Goal: Task Accomplishment & Management: Use online tool/utility

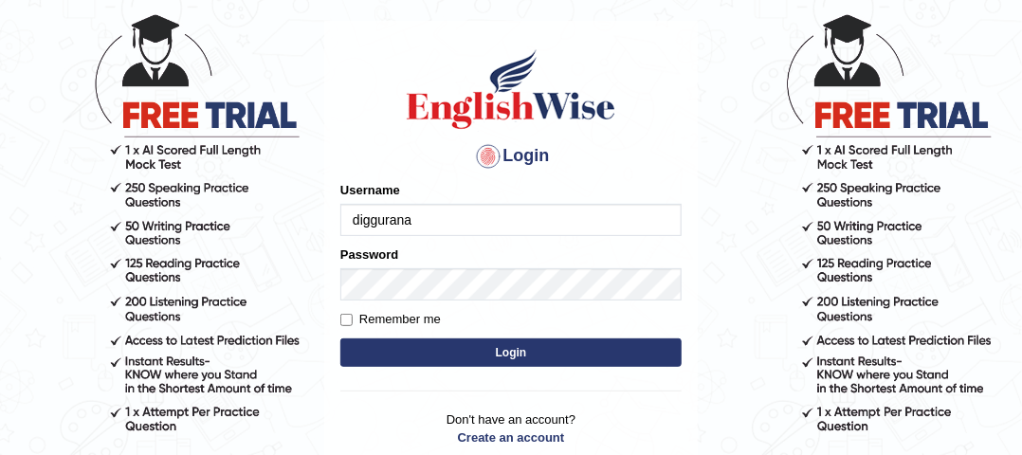
scroll to position [95, 0]
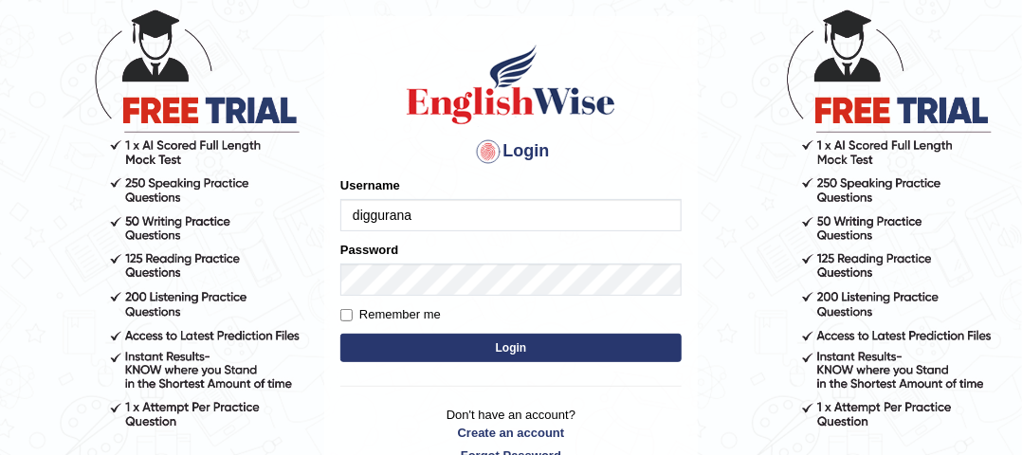
type input "diggurana"
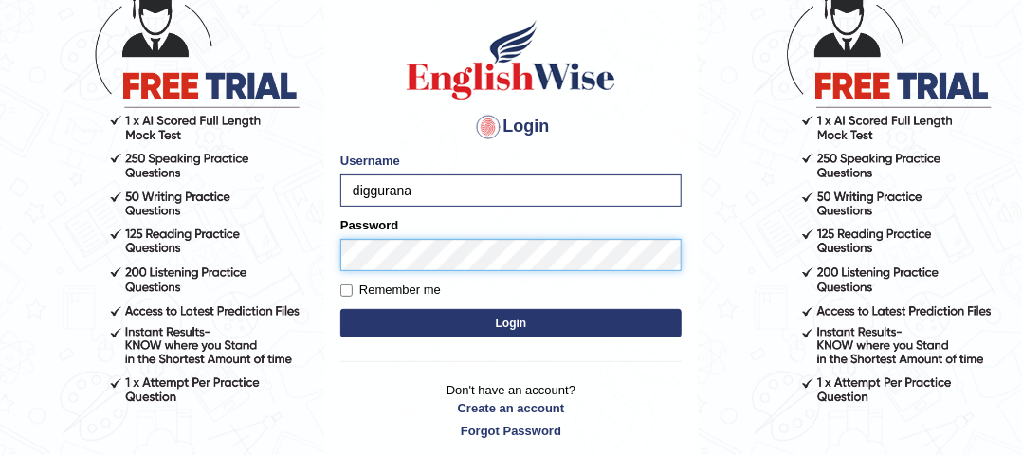
scroll to position [139, 0]
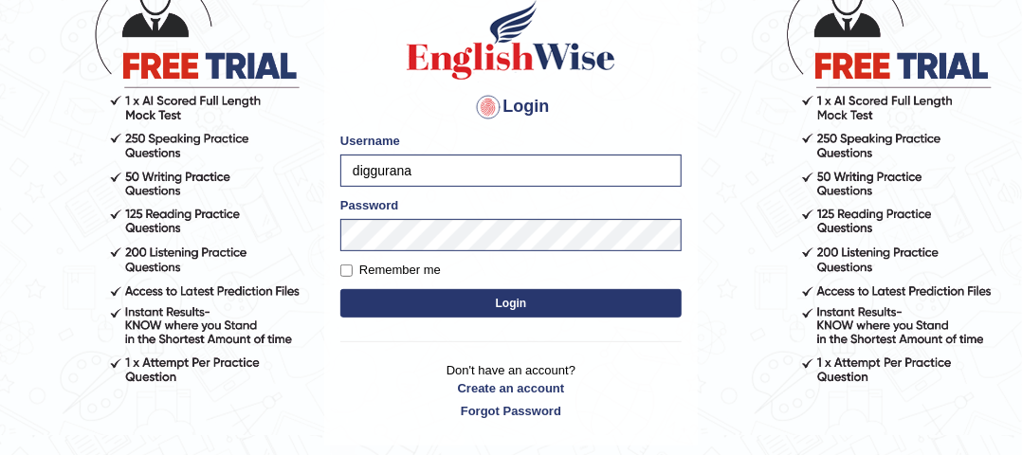
click at [451, 298] on button "Login" at bounding box center [510, 303] width 341 height 28
click at [504, 304] on button "Login" at bounding box center [510, 303] width 341 height 28
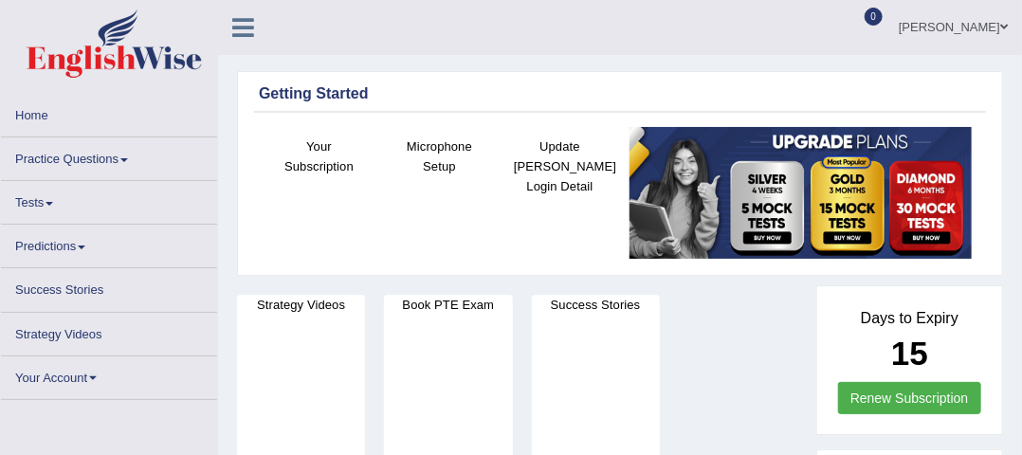
click at [84, 214] on link "Tests" at bounding box center [109, 199] width 216 height 37
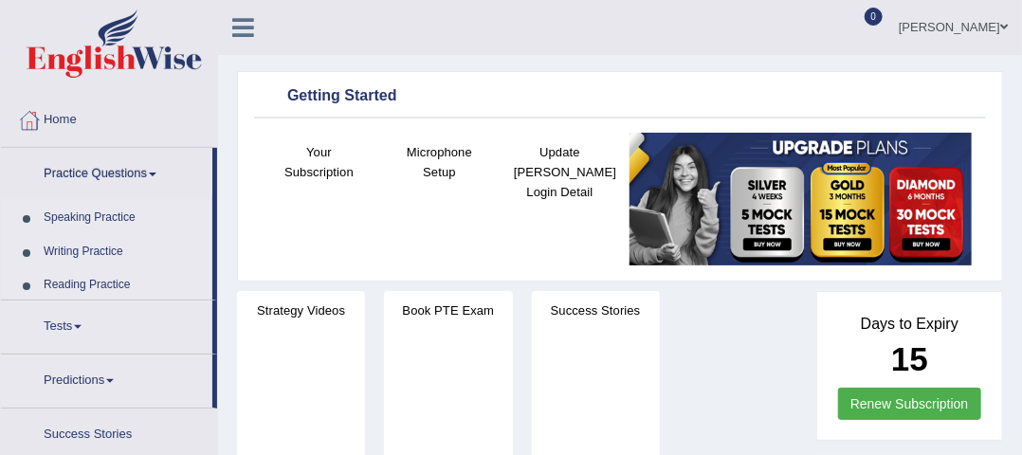
click at [45, 192] on link "Practice Questions" at bounding box center [106, 171] width 211 height 47
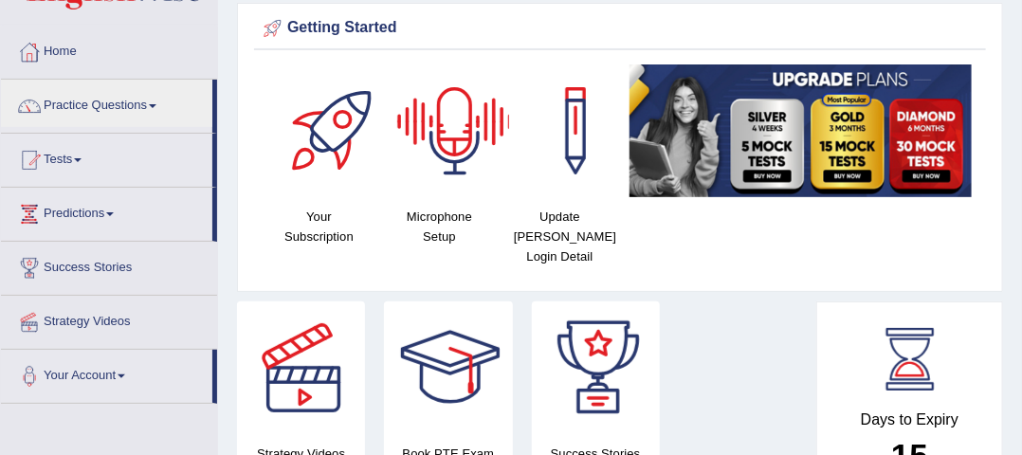
scroll to position [70, 0]
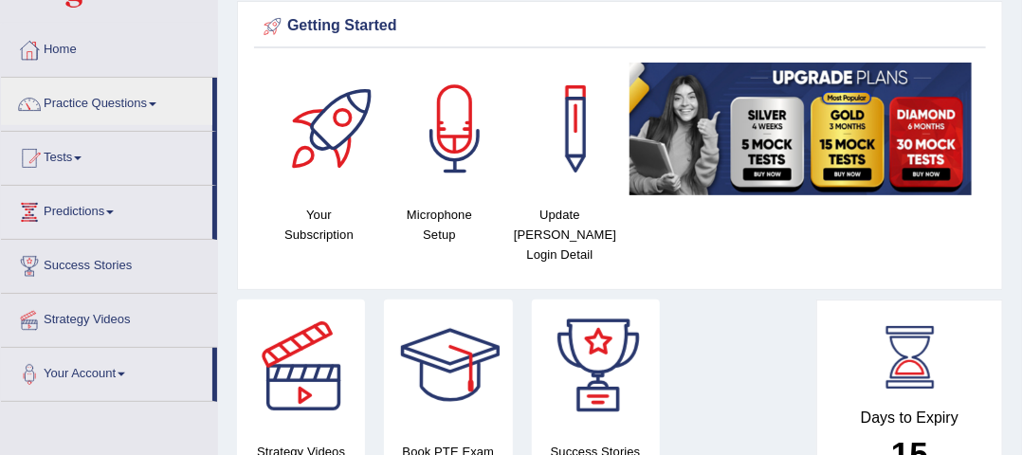
click at [447, 126] on div at bounding box center [455, 129] width 133 height 133
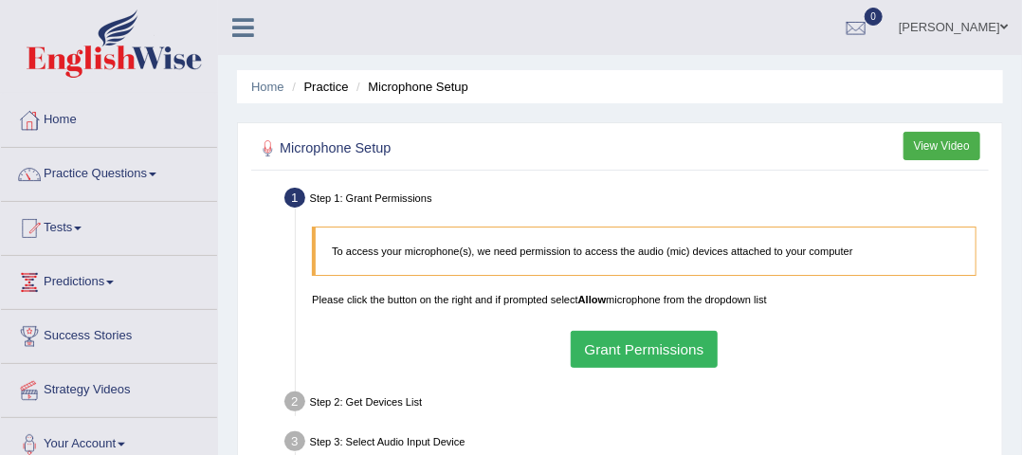
click at [625, 345] on button "Grant Permissions" at bounding box center [643, 349] width 147 height 37
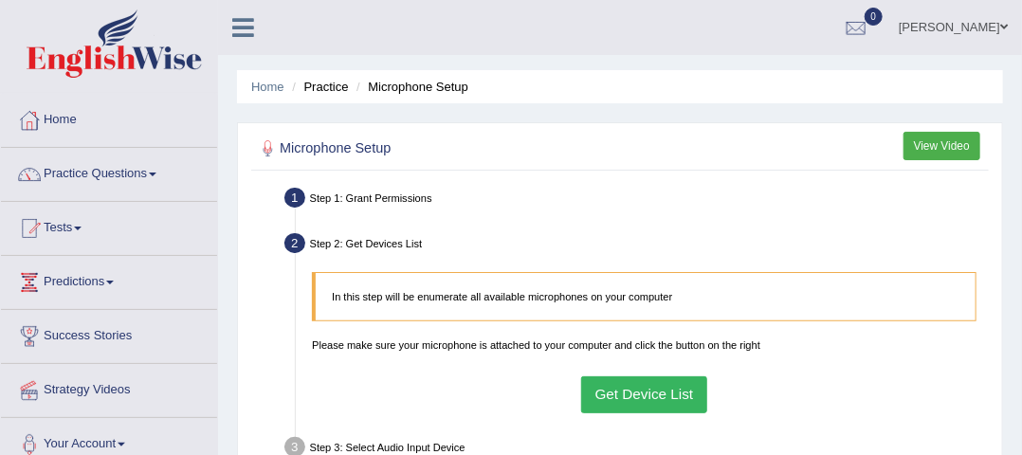
click at [627, 407] on button "Get Device List" at bounding box center [644, 394] width 126 height 37
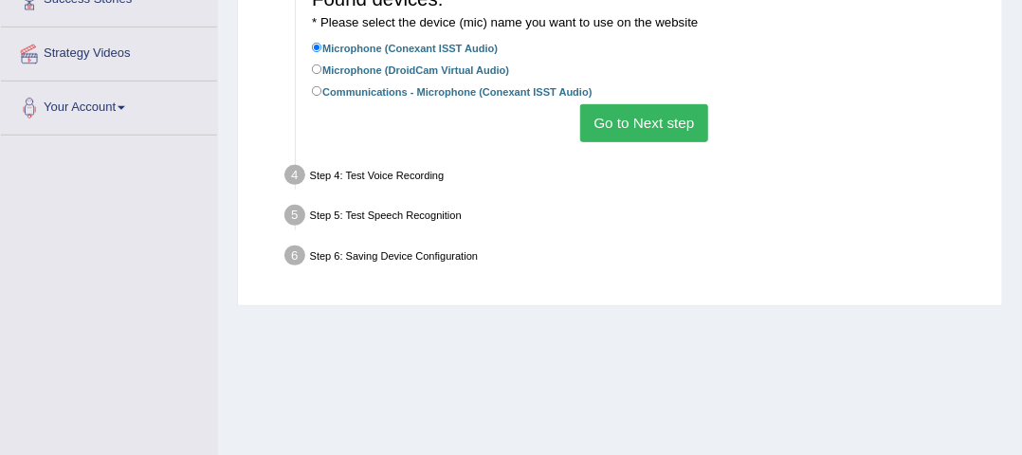
scroll to position [334, 0]
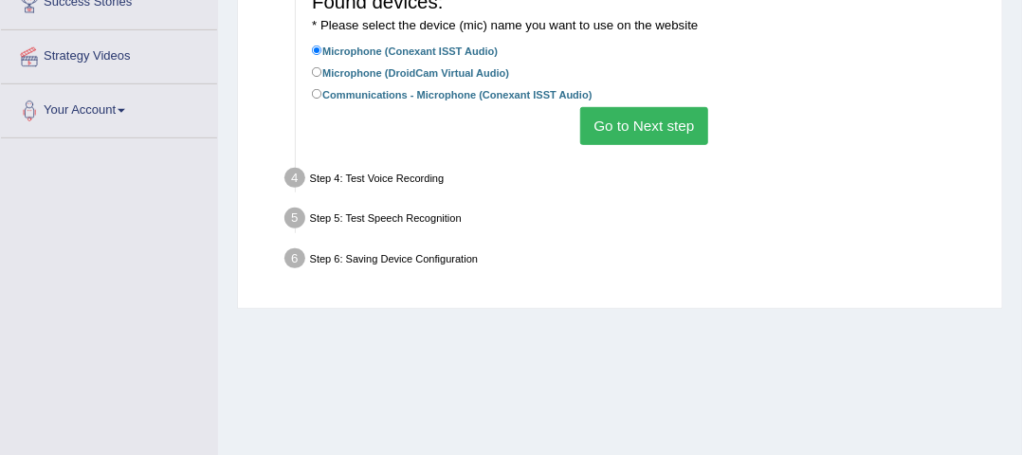
click at [652, 131] on button "Go to Next step" at bounding box center [644, 125] width 128 height 37
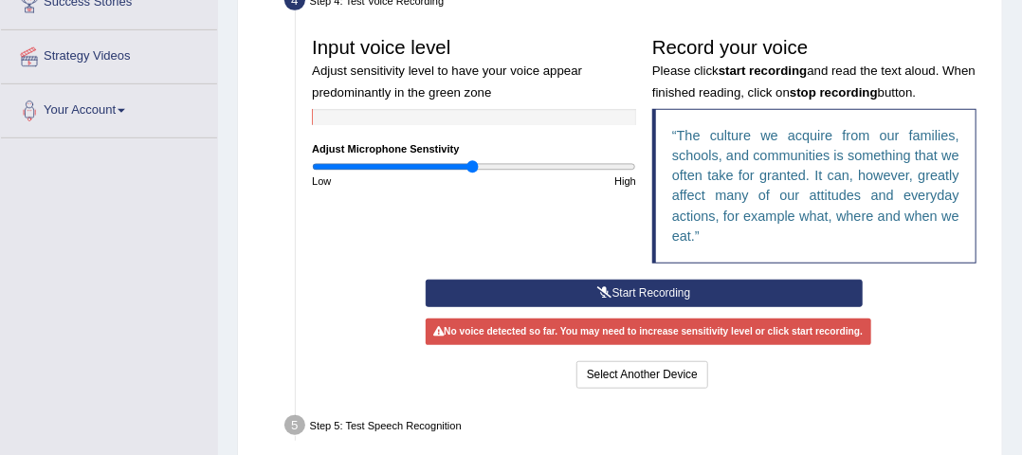
click at [630, 289] on button "Start Recording" at bounding box center [643, 293] width 437 height 27
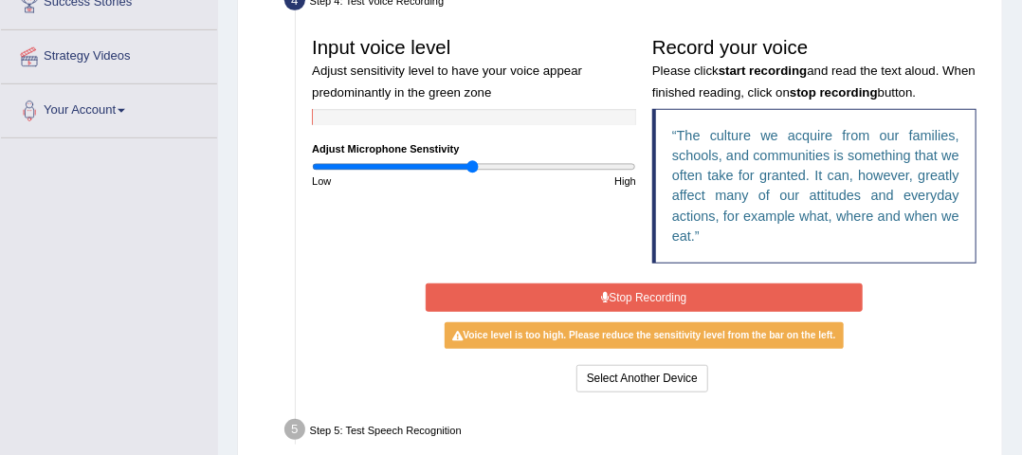
click at [630, 289] on button "Stop Recording" at bounding box center [643, 296] width 437 height 27
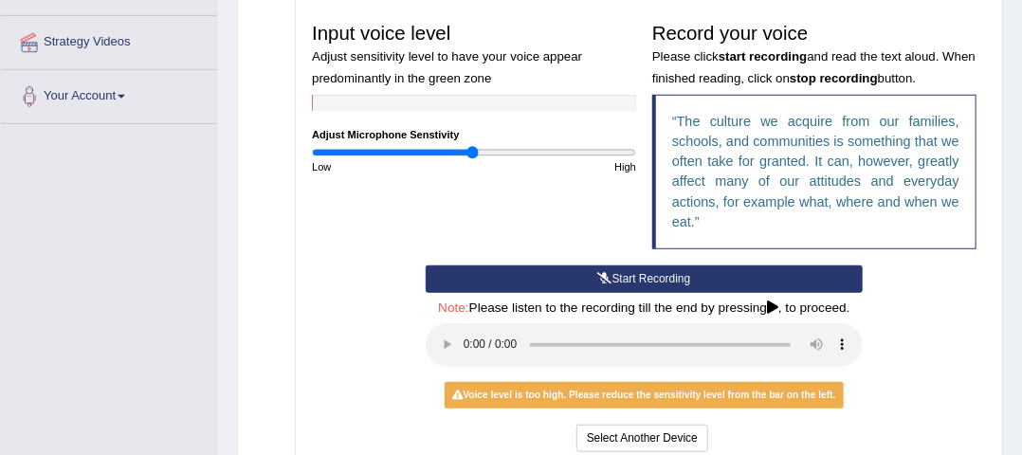
scroll to position [347, 0]
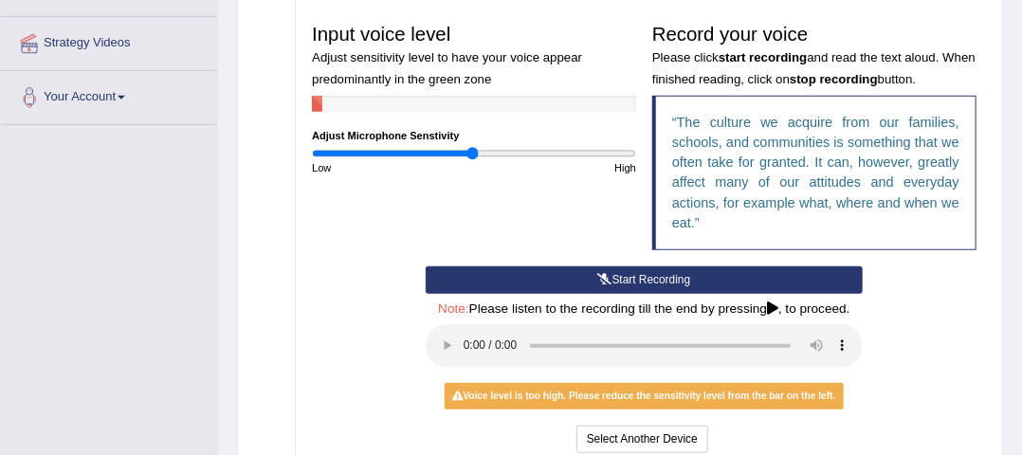
click at [874, 327] on div "Start Recording Stop Recording Note: Please listen to the recording till the en…" at bounding box center [644, 361] width 680 height 190
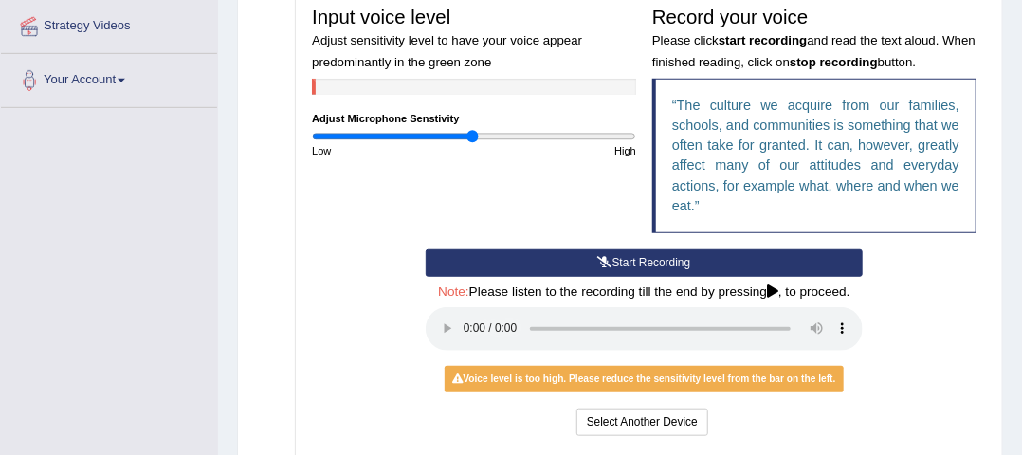
scroll to position [540, 0]
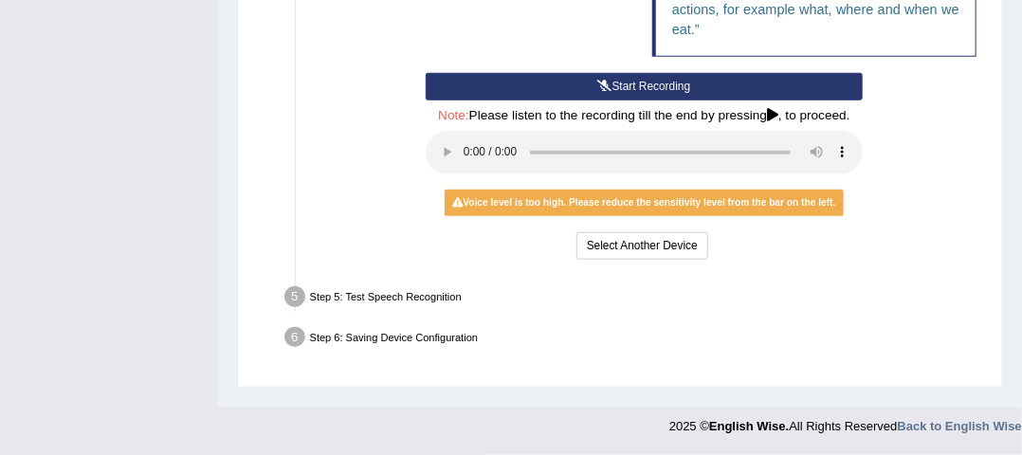
click at [776, 122] on h4 "Note: Please listen to the recording till the end by pressing , to proceed." at bounding box center [643, 116] width 437 height 14
click at [772, 118] on icon at bounding box center [772, 115] width 11 height 13
click at [405, 293] on div "Step 5: Test Speech Recognition" at bounding box center [636, 298] width 717 height 35
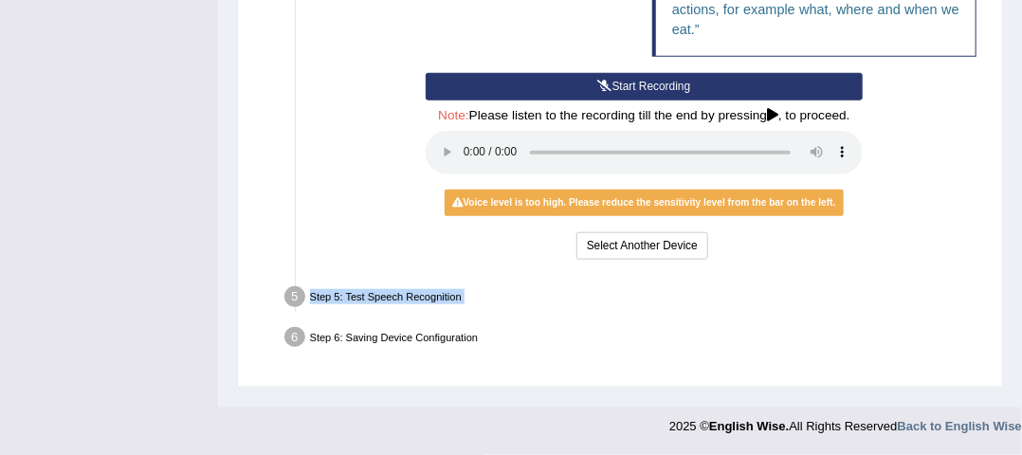
click at [405, 293] on div "Step 5: Test Speech Recognition" at bounding box center [636, 298] width 717 height 35
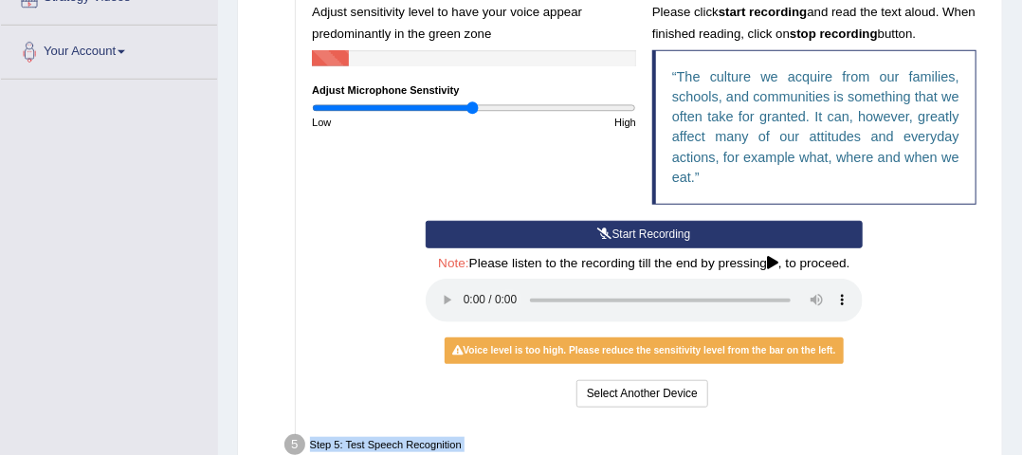
scroll to position [427, 0]
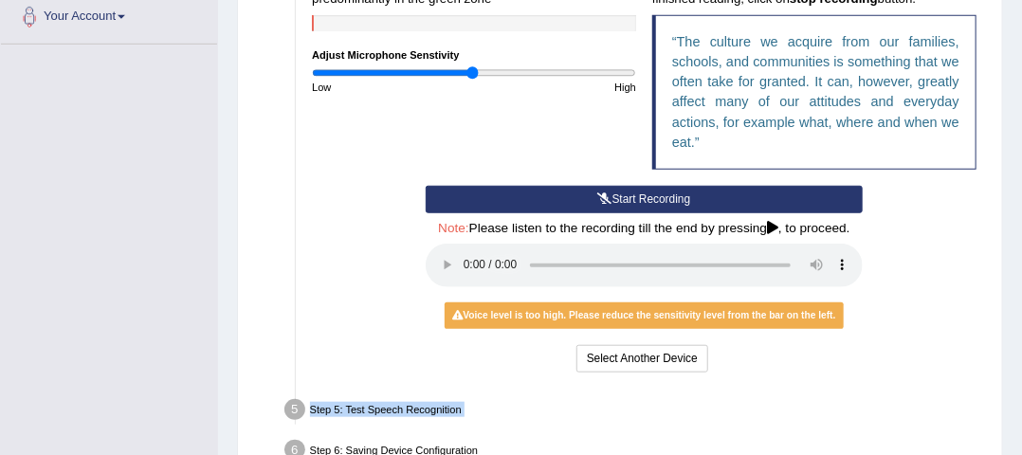
click at [576, 193] on button "Start Recording" at bounding box center [643, 199] width 437 height 27
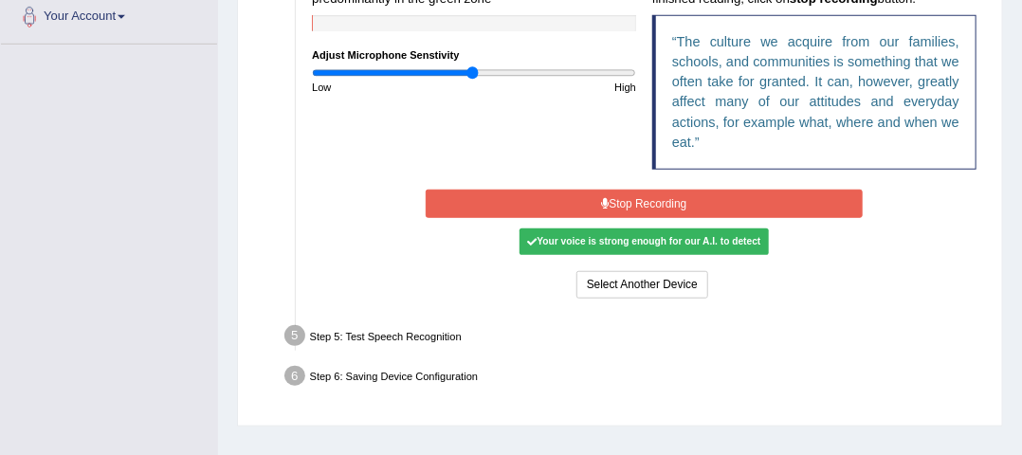
click at [588, 244] on div "Your voice is strong enough for our A.I. to detect" at bounding box center [643, 241] width 249 height 27
click at [591, 244] on div "Your voice is strong enough for our A.I. to detect" at bounding box center [643, 241] width 249 height 27
click at [561, 206] on button "Stop Recording" at bounding box center [643, 203] width 437 height 27
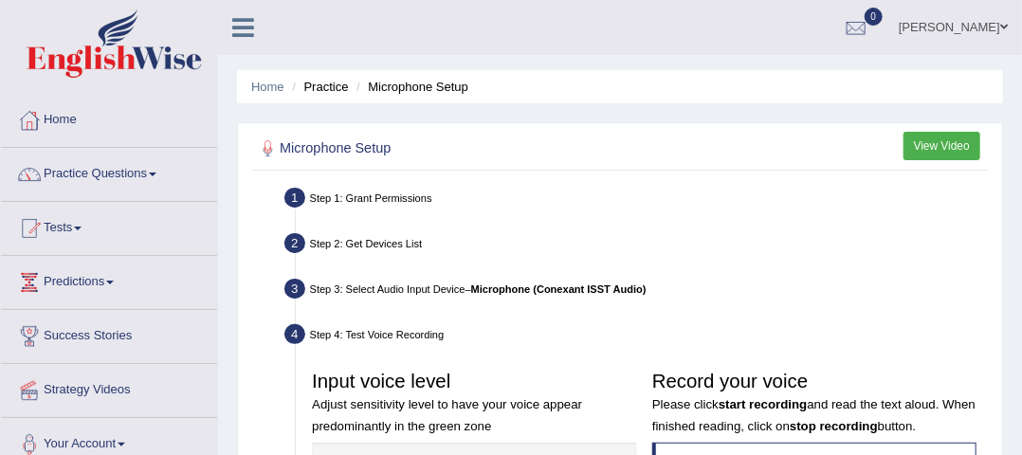
scroll to position [540, 0]
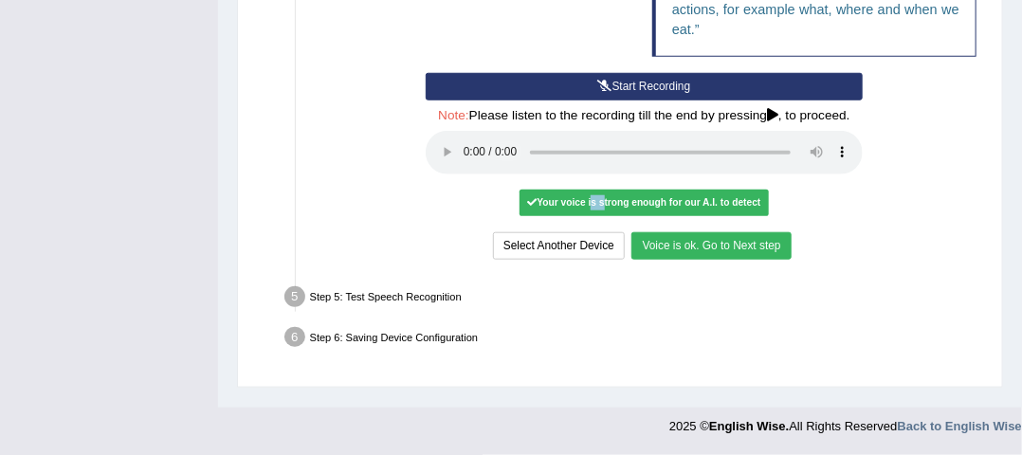
click at [584, 80] on button "Start Recording" at bounding box center [643, 86] width 437 height 27
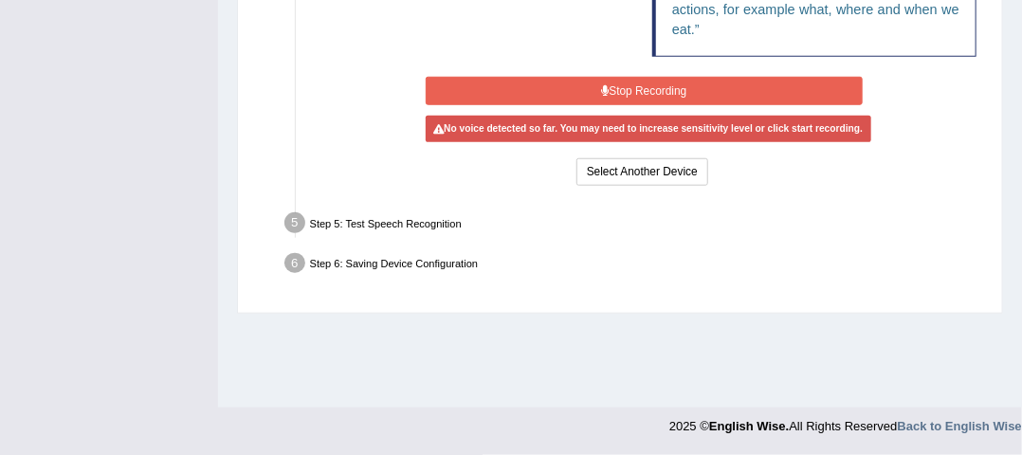
click at [584, 80] on button "Stop Recording" at bounding box center [643, 90] width 437 height 27
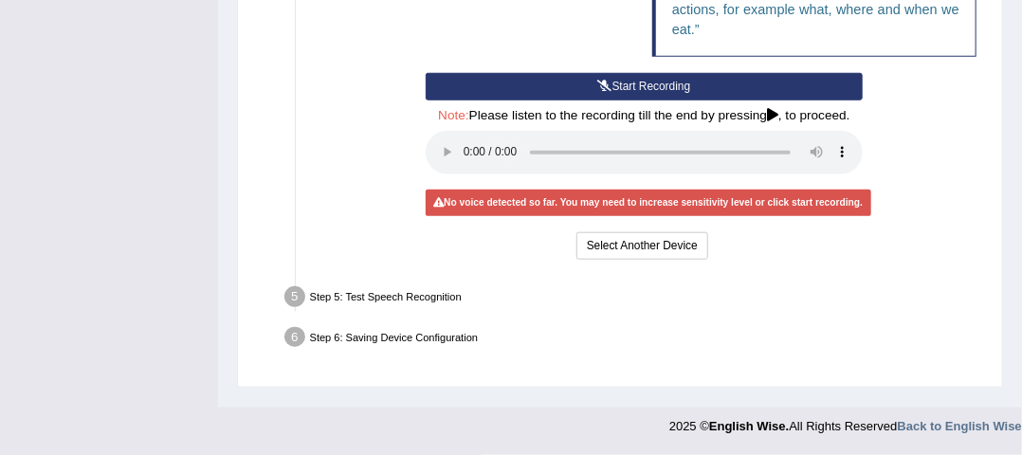
click at [584, 80] on button "Start Recording" at bounding box center [643, 86] width 437 height 27
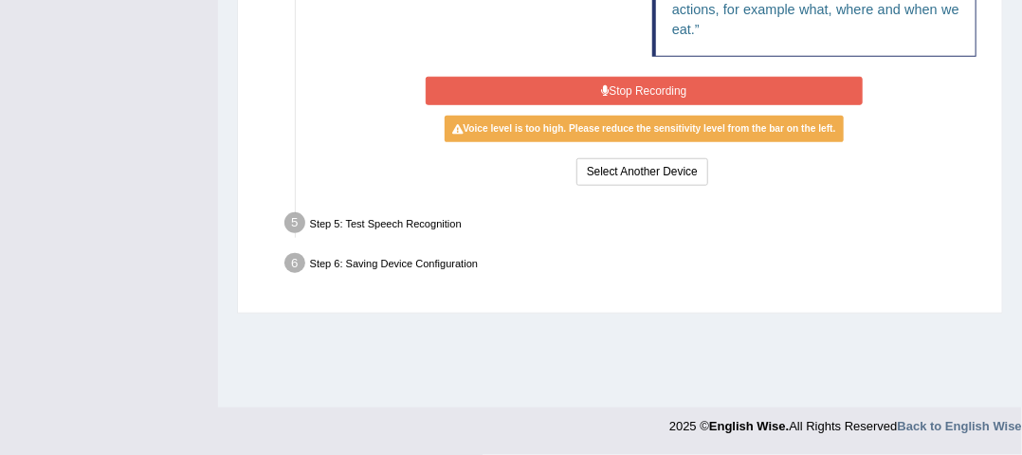
click at [617, 84] on button "Stop Recording" at bounding box center [643, 90] width 437 height 27
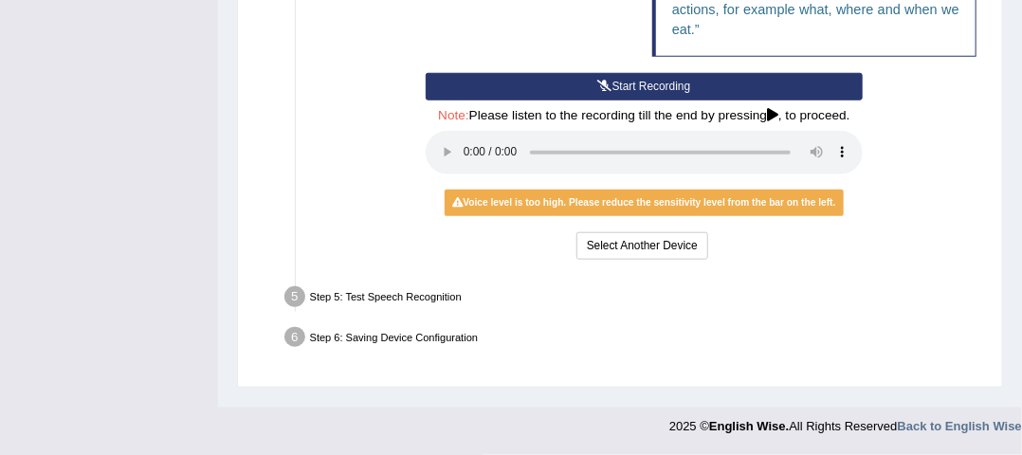
click at [516, 208] on div "Voice level is too high. Please reduce the sensitivity level from the bar on th…" at bounding box center [643, 203] width 399 height 27
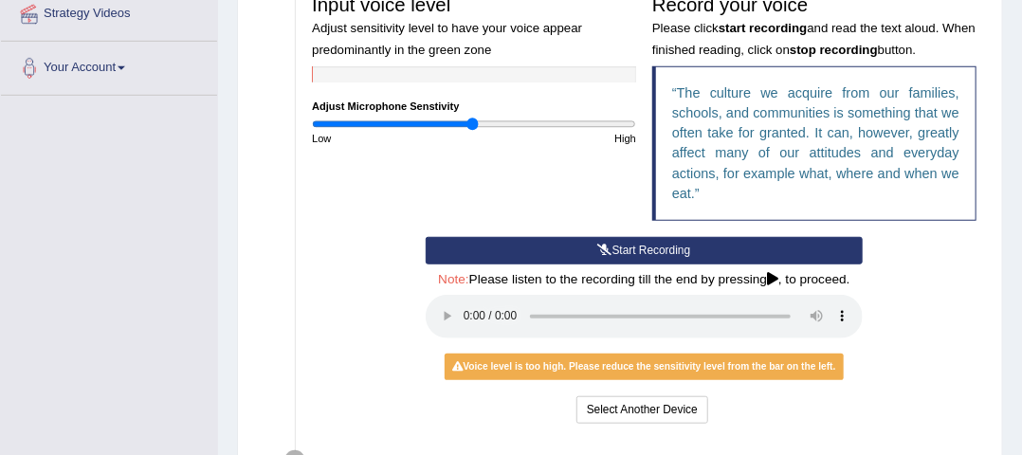
scroll to position [374, 0]
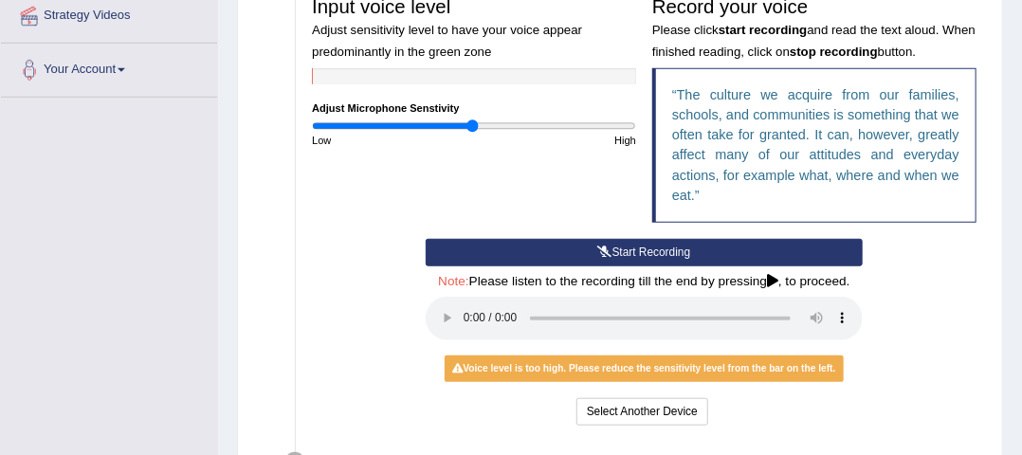
click at [592, 255] on button "Start Recording" at bounding box center [643, 252] width 437 height 27
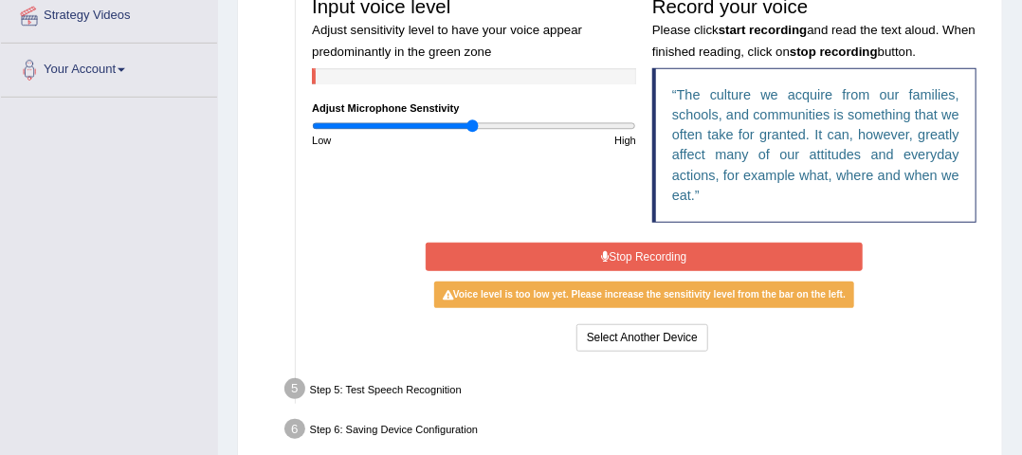
click at [592, 255] on button "Stop Recording" at bounding box center [643, 256] width 437 height 27
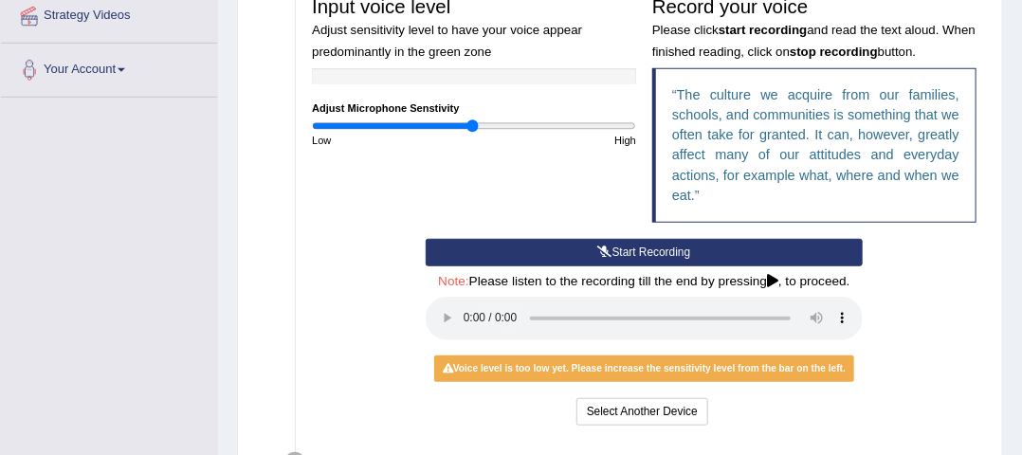
click at [701, 367] on div "Voice level is too low yet. Please increase the sensitivity level from the bar …" at bounding box center [643, 368] width 419 height 27
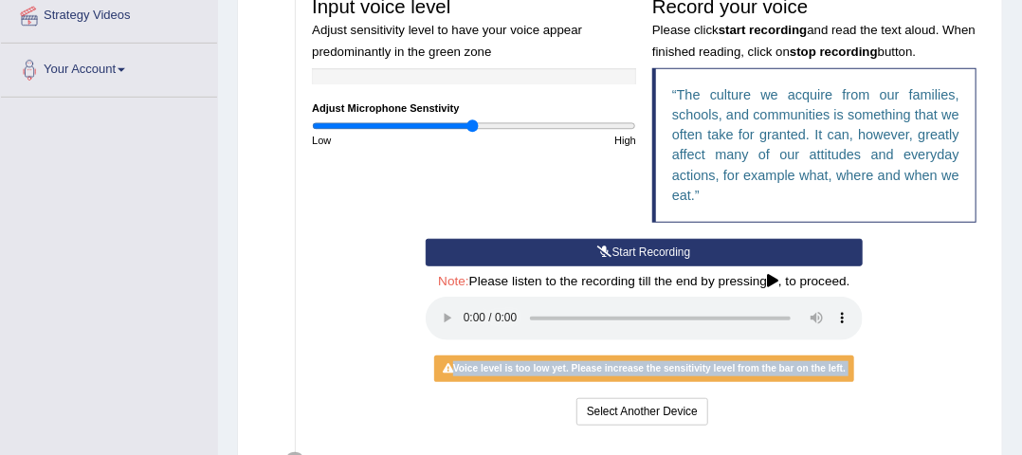
click at [701, 367] on div "Voice level is too low yet. Please increase the sensitivity level from the bar …" at bounding box center [643, 368] width 419 height 27
click at [835, 391] on div "Start Recording Stop Recording Note: Please listen to the recording till the en…" at bounding box center [643, 334] width 453 height 190
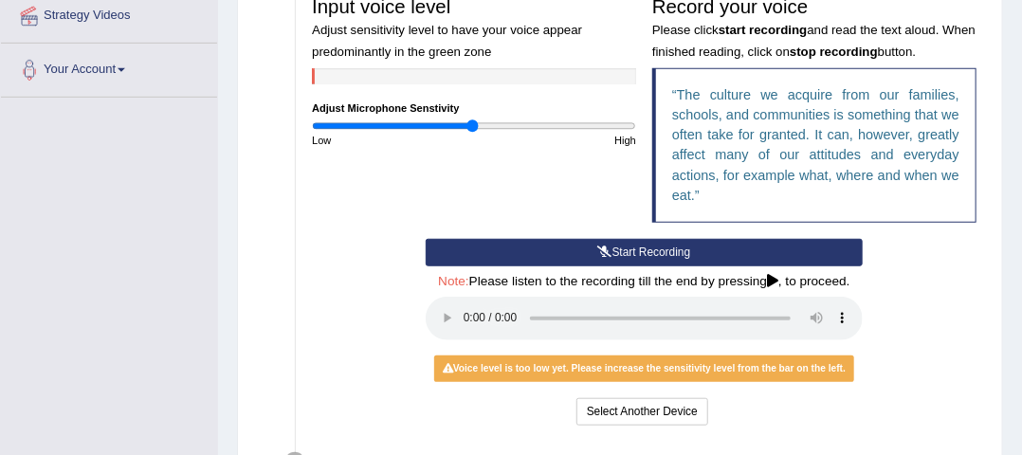
click at [601, 253] on icon at bounding box center [605, 251] width 14 height 11
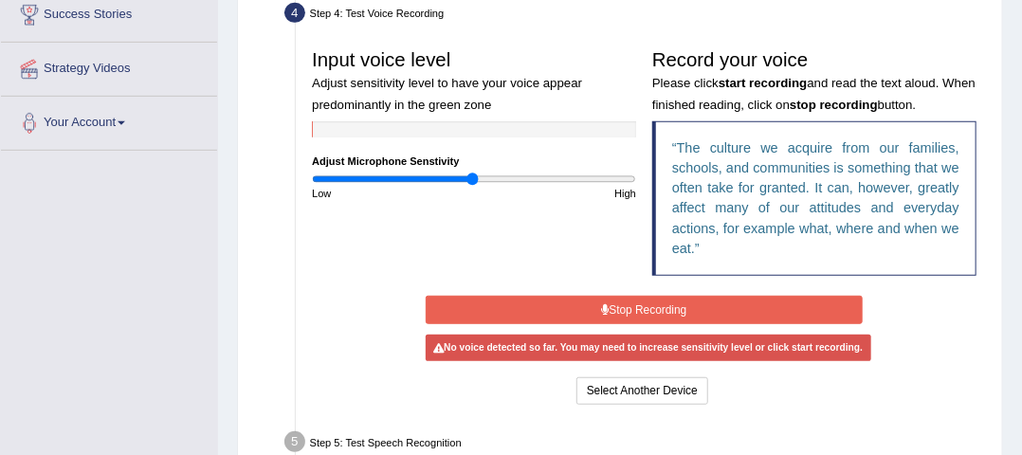
scroll to position [382, 0]
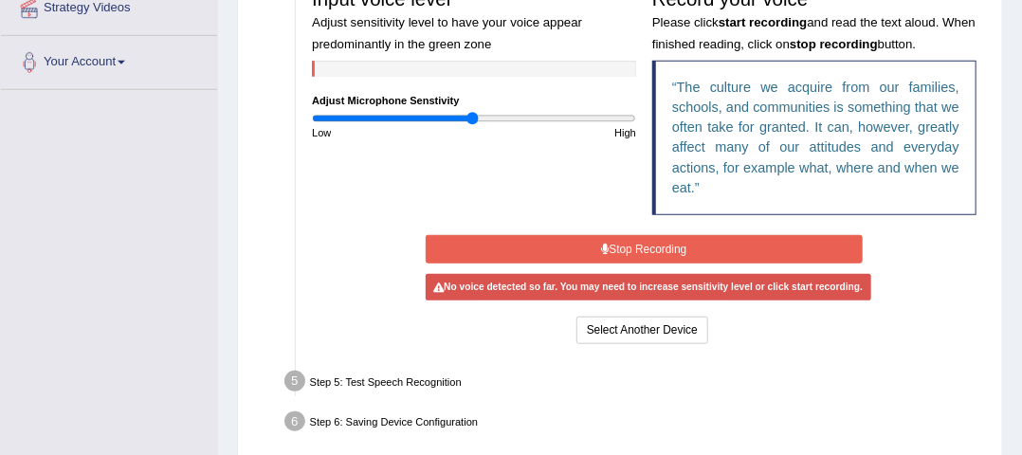
click at [611, 248] on button "Stop Recording" at bounding box center [643, 248] width 437 height 27
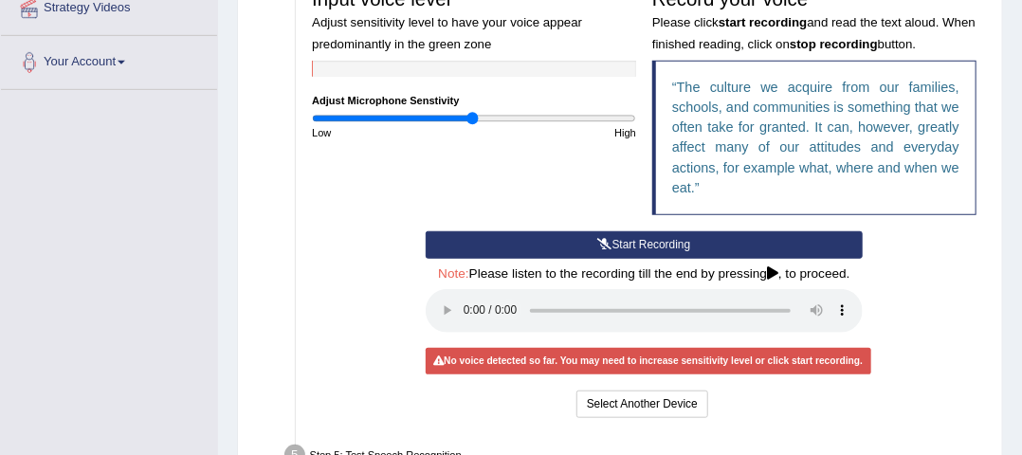
click at [609, 246] on icon at bounding box center [605, 244] width 14 height 11
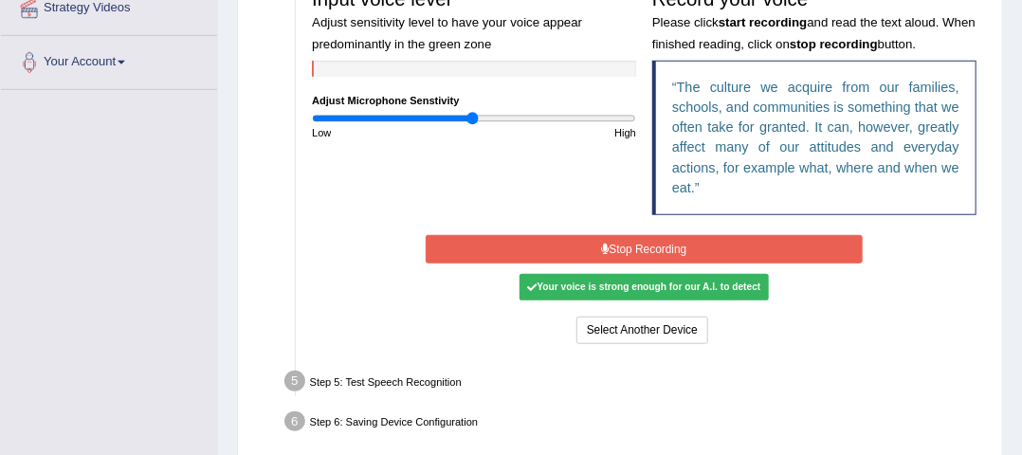
click at [610, 289] on div "Your voice is strong enough for our A.I. to detect" at bounding box center [643, 287] width 249 height 27
click at [675, 255] on button "Stop Recording" at bounding box center [643, 248] width 437 height 27
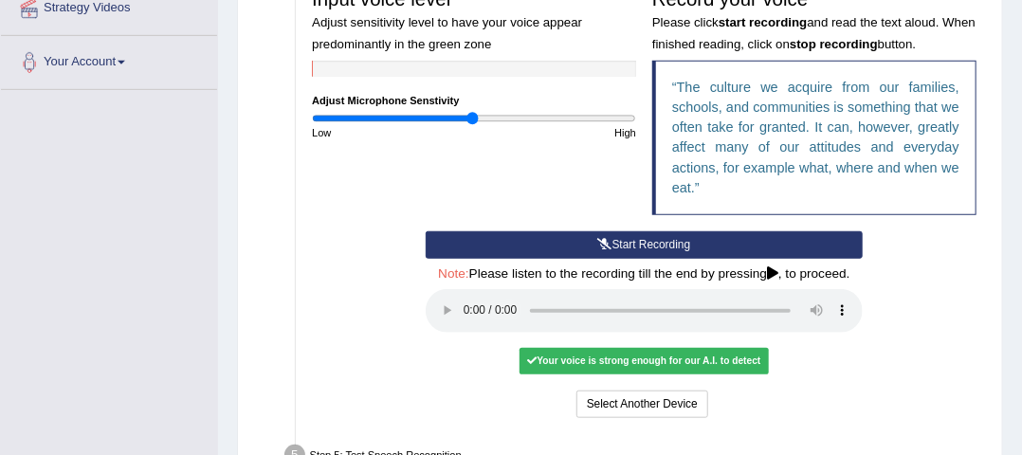
click at [674, 366] on div "Your voice is strong enough for our A.I. to detect" at bounding box center [643, 361] width 249 height 27
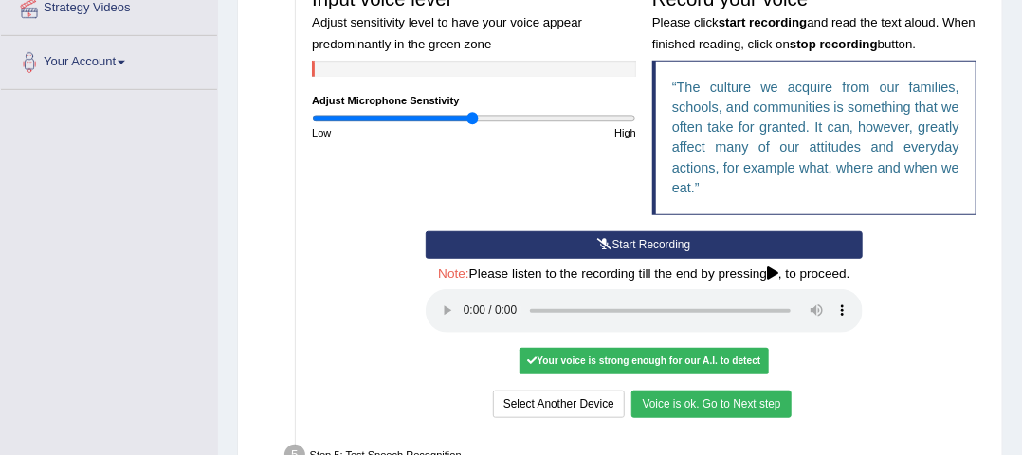
click at [750, 398] on button "Voice is ok. Go to Next step" at bounding box center [710, 403] width 159 height 27
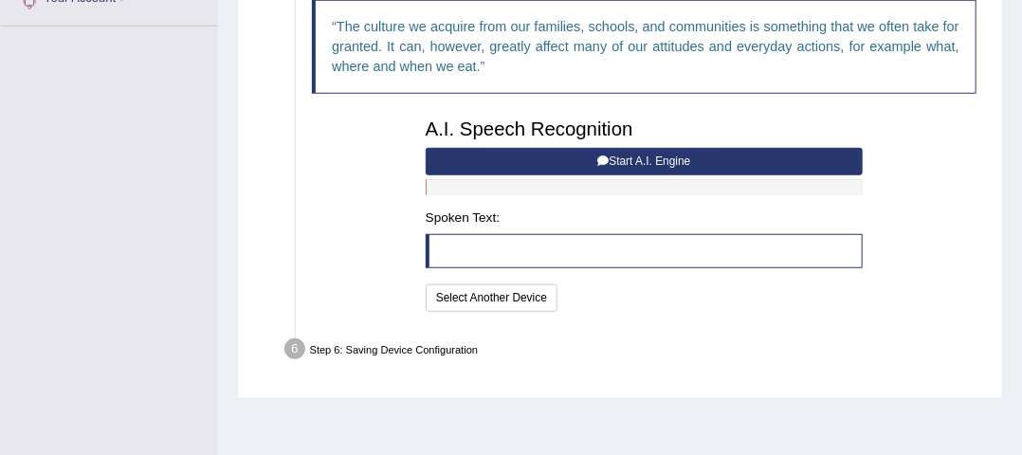
scroll to position [446, 0]
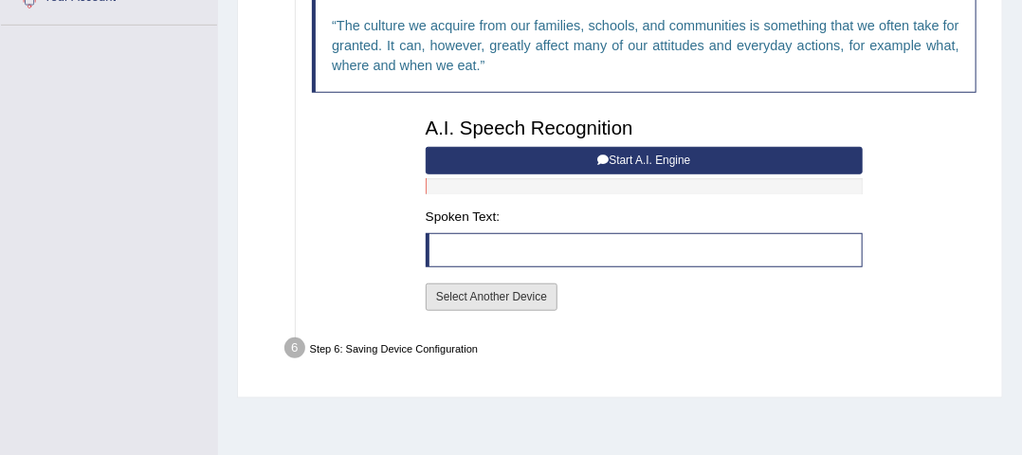
click at [518, 293] on button "Select Another Device" at bounding box center [491, 296] width 132 height 27
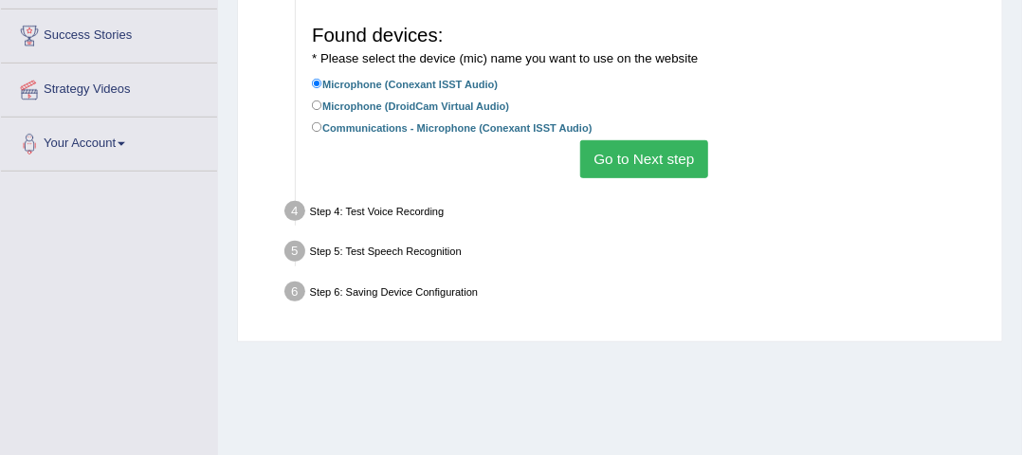
scroll to position [299, 0]
click at [577, 158] on div "Found devices: * Please select the device (mic) name you want to use on the web…" at bounding box center [644, 97] width 680 height 177
click at [609, 156] on button "Go to Next step" at bounding box center [644, 159] width 128 height 37
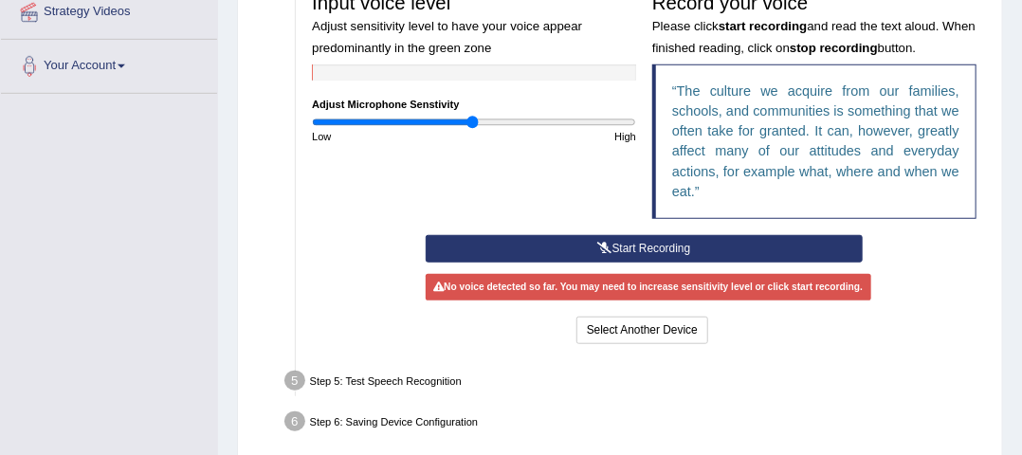
scroll to position [379, 0]
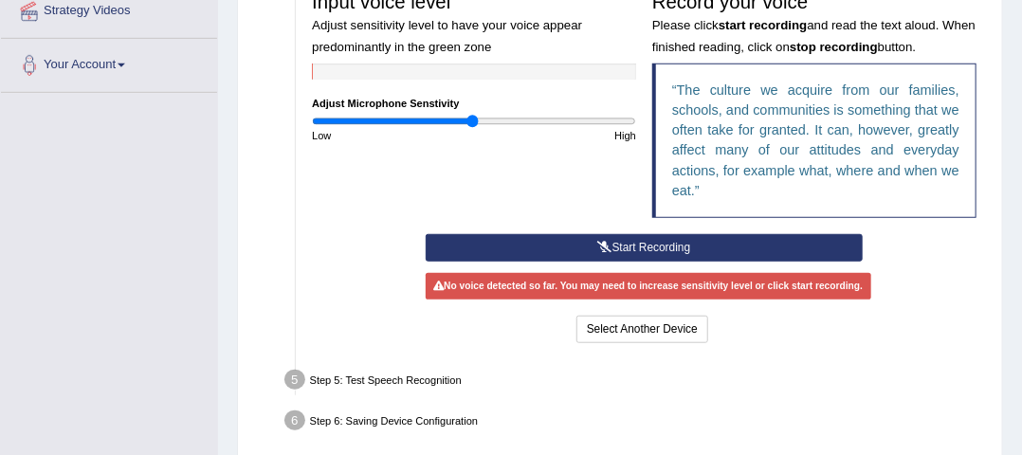
click at [611, 245] on button "Start Recording" at bounding box center [643, 247] width 437 height 27
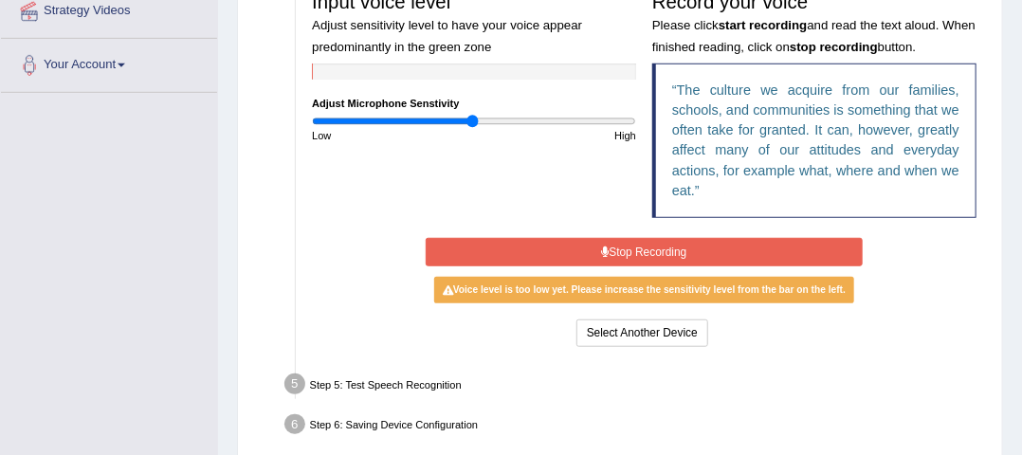
click at [611, 245] on button "Stop Recording" at bounding box center [643, 251] width 437 height 27
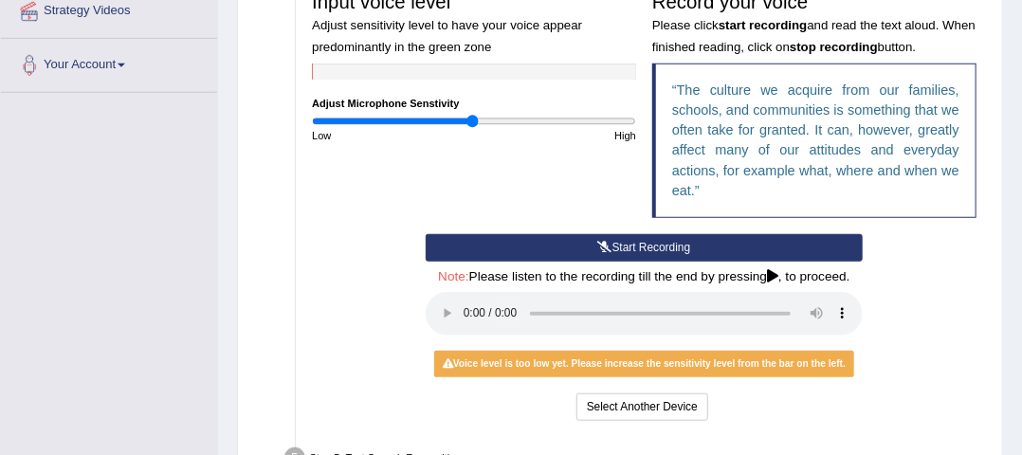
click at [611, 245] on button "Start Recording" at bounding box center [643, 247] width 437 height 27
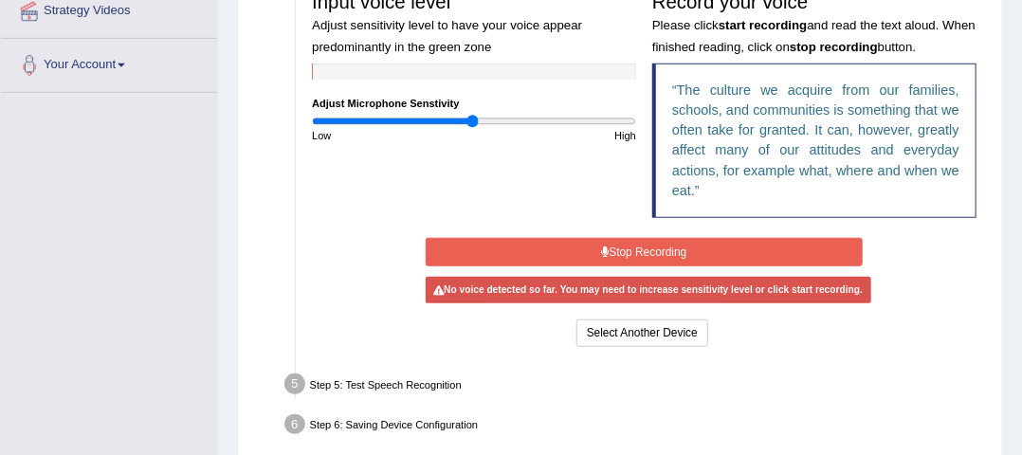
click at [611, 245] on button "Stop Recording" at bounding box center [643, 251] width 437 height 27
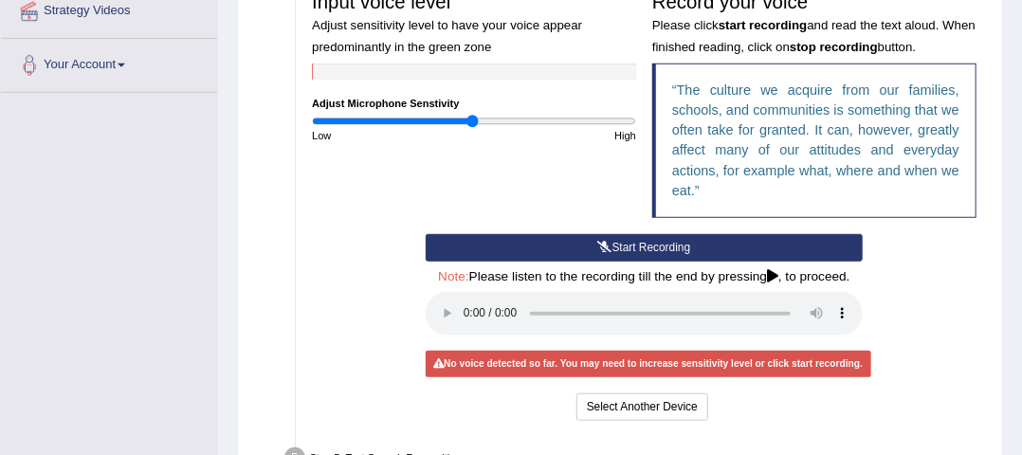
click at [611, 245] on button "Start Recording" at bounding box center [643, 247] width 437 height 27
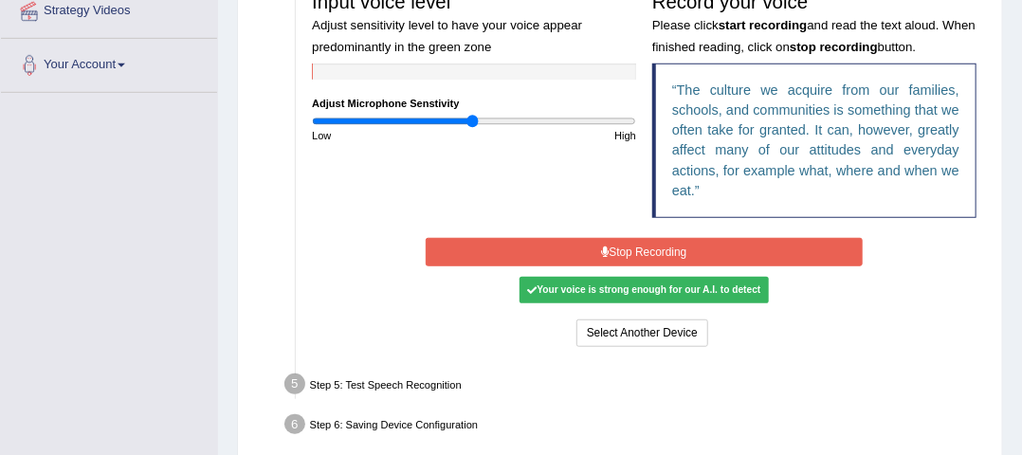
click at [625, 251] on button "Stop Recording" at bounding box center [643, 251] width 437 height 27
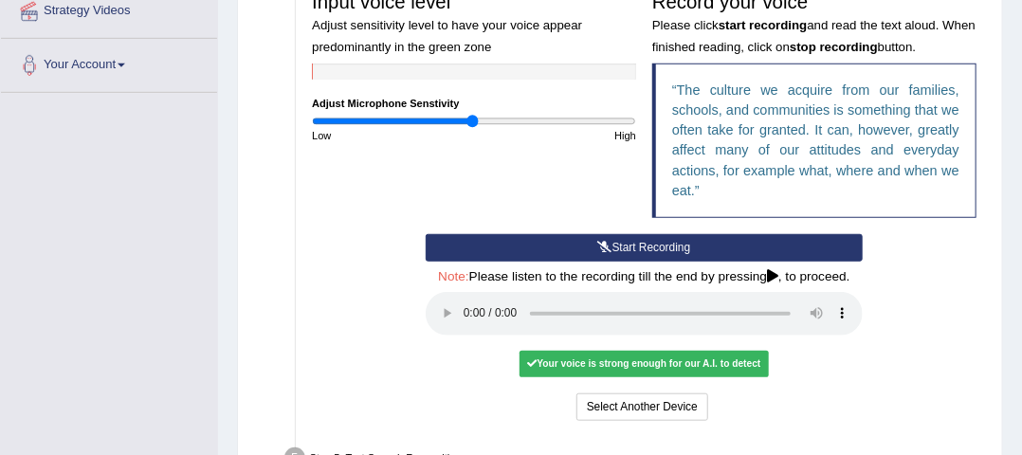
click at [643, 357] on div "Your voice is strong enough for our A.I. to detect" at bounding box center [643, 364] width 249 height 27
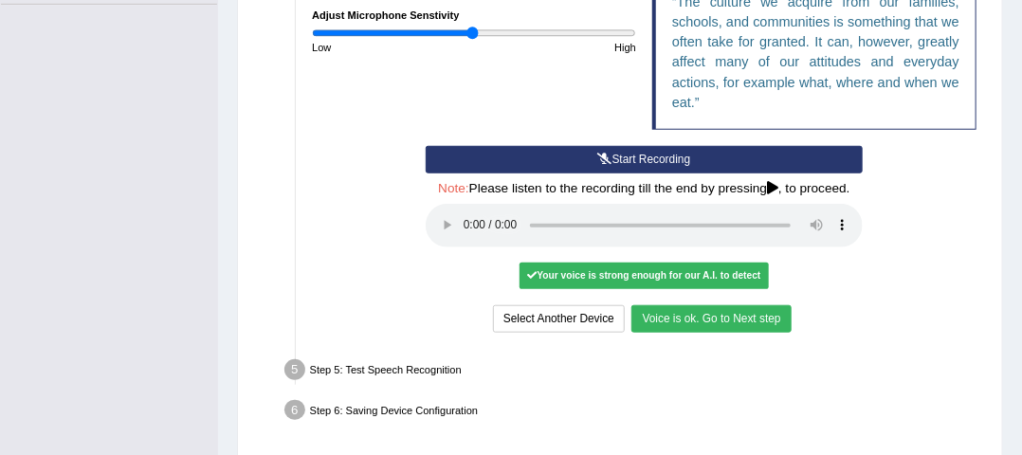
scroll to position [468, 0]
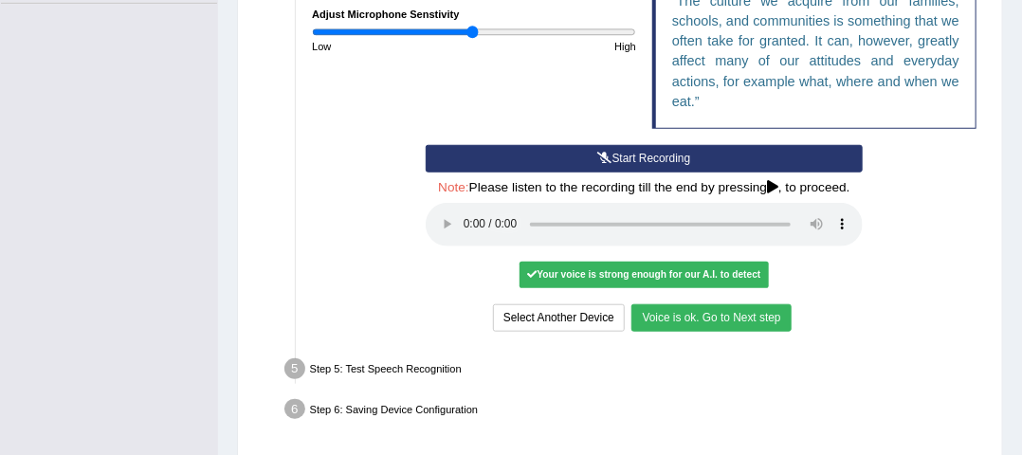
click at [732, 319] on button "Voice is ok. Go to Next step" at bounding box center [710, 317] width 159 height 27
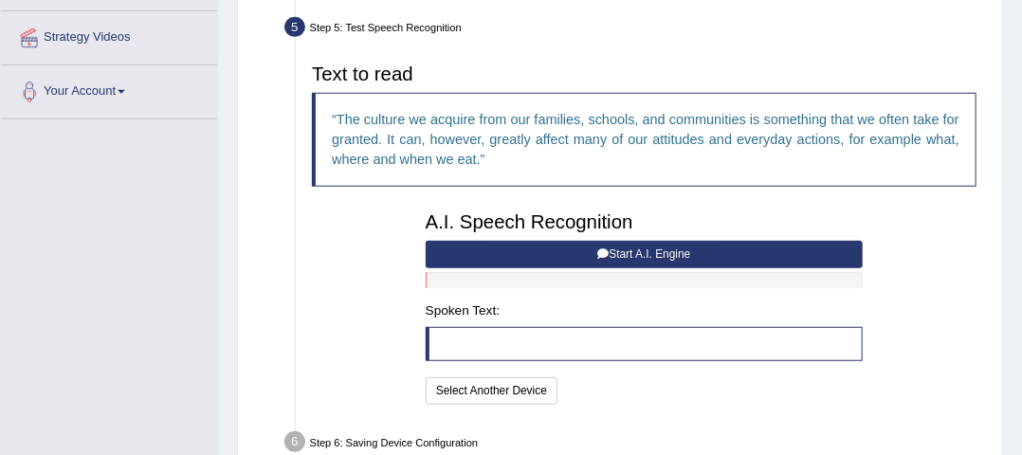
scroll to position [353, 0]
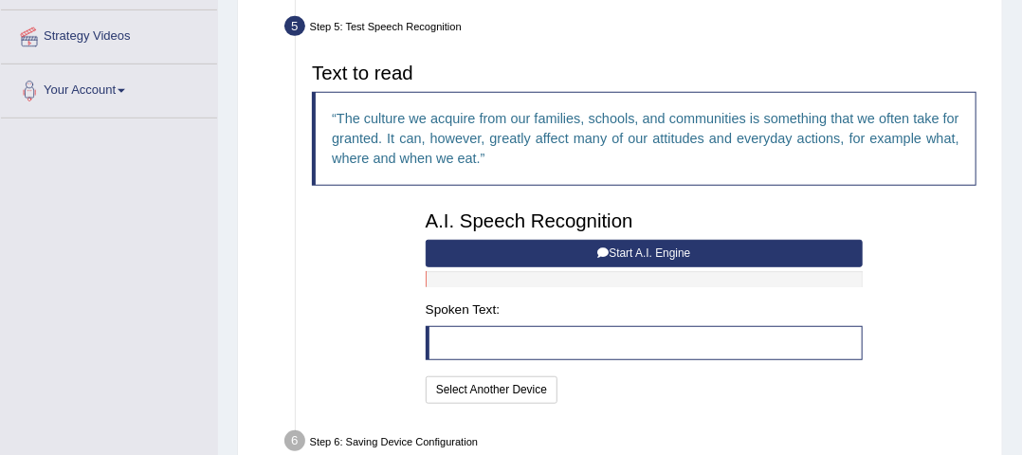
click at [642, 243] on button "Start A.I. Engine" at bounding box center [643, 253] width 437 height 27
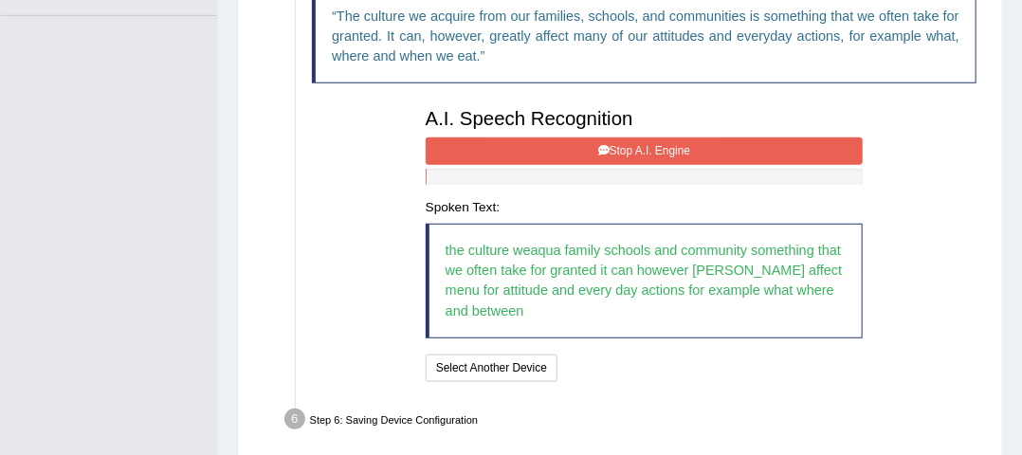
scroll to position [504, 0]
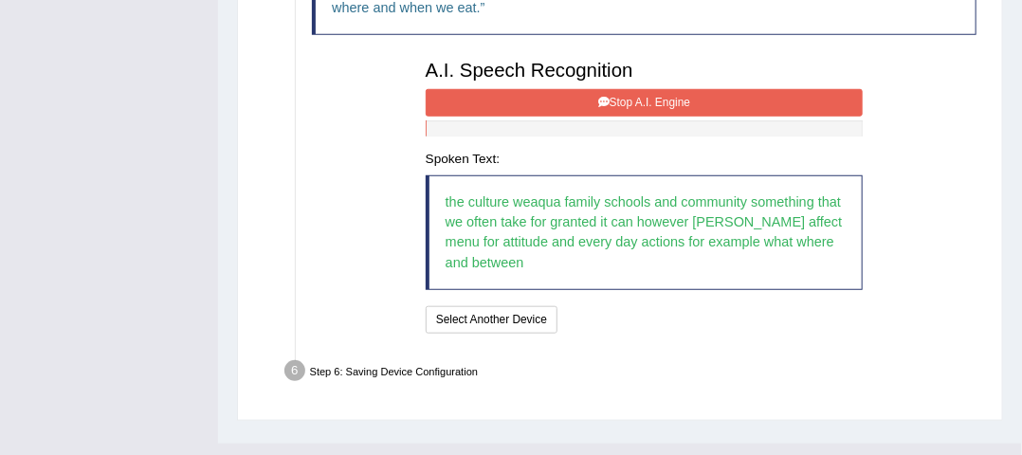
click at [661, 89] on button "Stop A.I. Engine" at bounding box center [643, 102] width 437 height 27
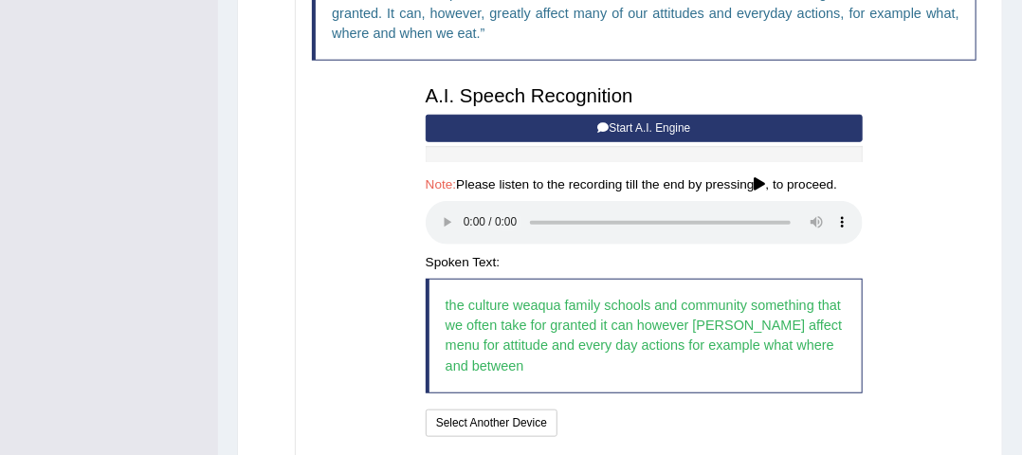
scroll to position [478, 0]
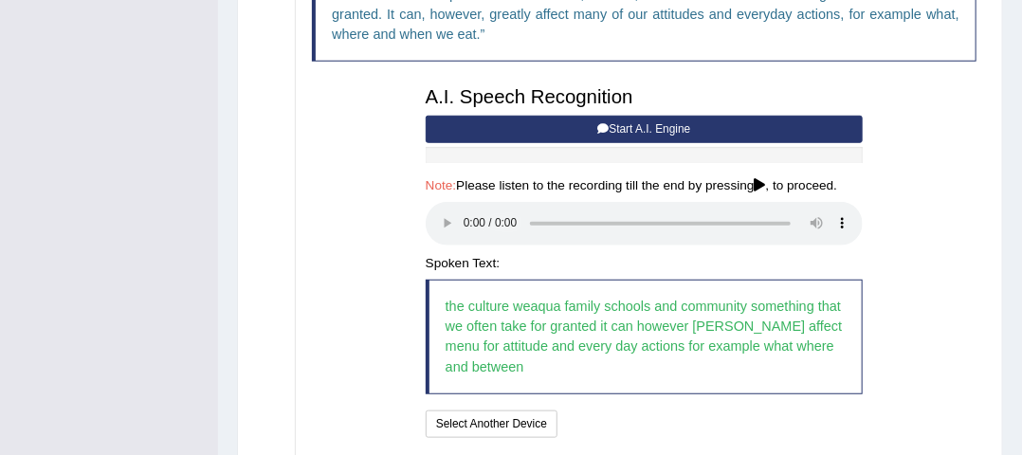
click at [616, 122] on button "Start A.I. Engine" at bounding box center [643, 129] width 437 height 27
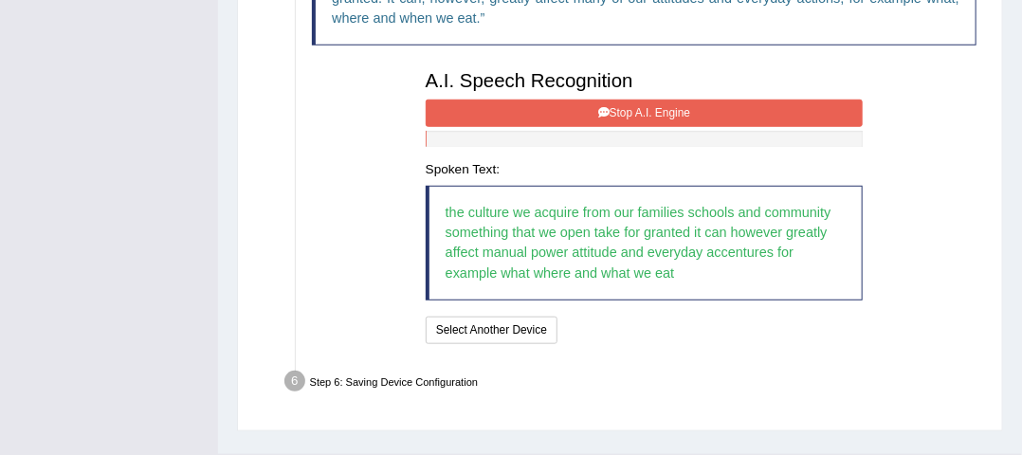
scroll to position [506, 0]
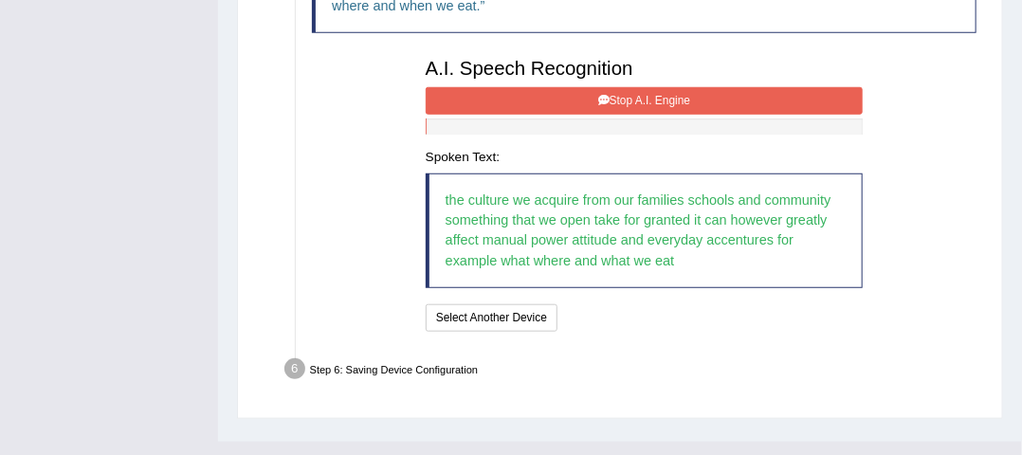
click at [619, 96] on button "Stop A.I. Engine" at bounding box center [643, 100] width 437 height 27
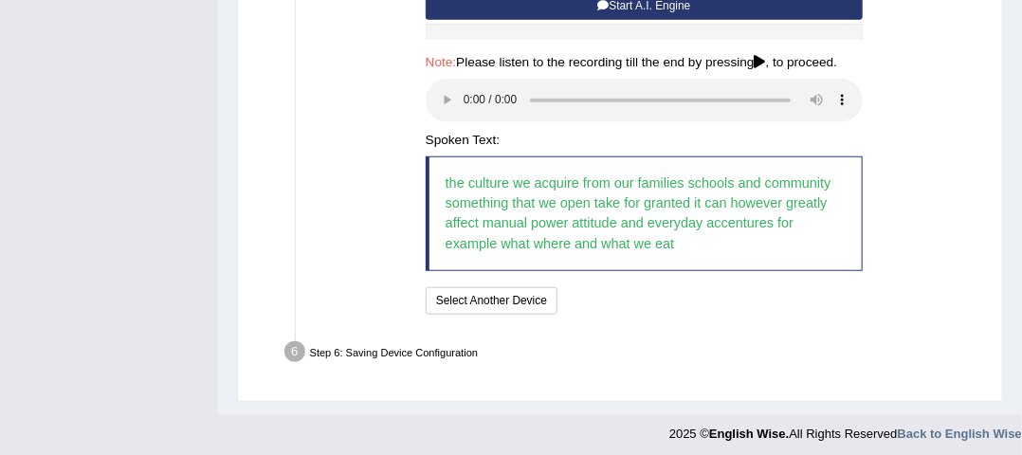
scroll to position [607, 0]
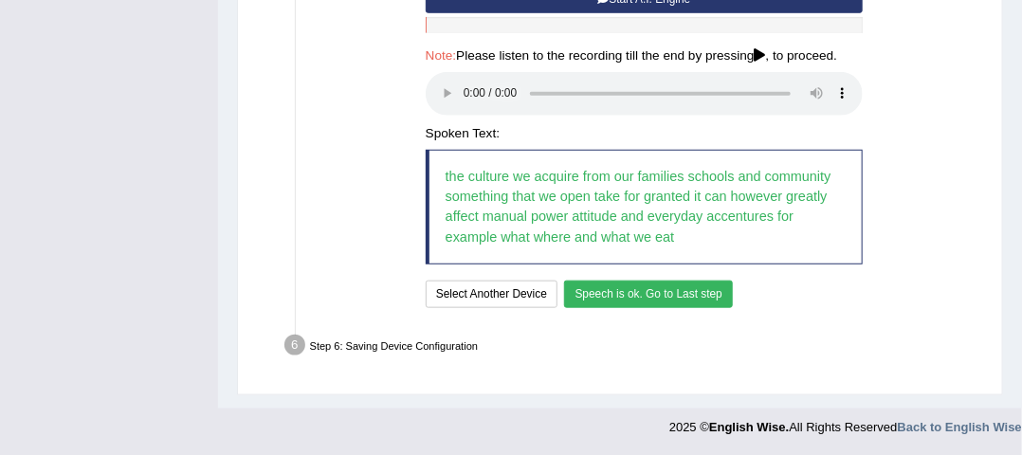
click at [926, 280] on div "Text to read The culture we acquire from our families, schools, and communities…" at bounding box center [644, 56] width 680 height 512
click at [680, 297] on button "Speech is ok. Go to Last step" at bounding box center [648, 293] width 169 height 27
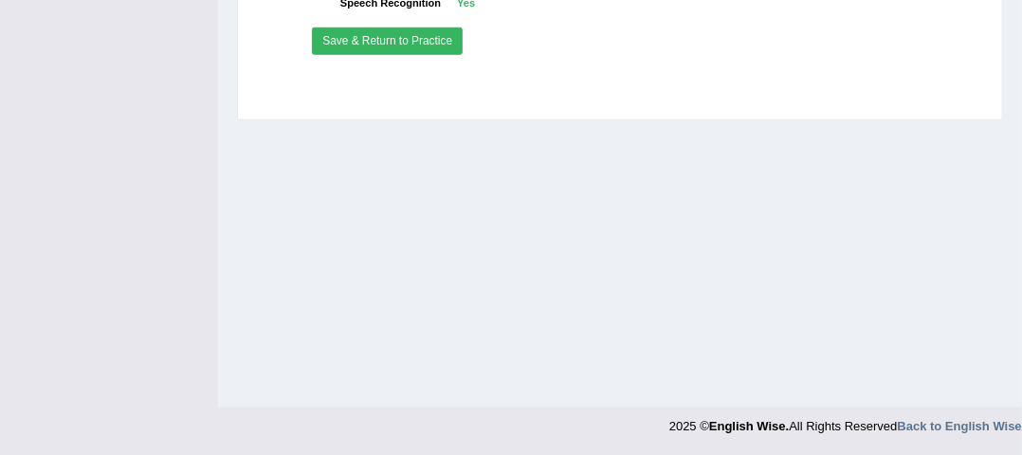
scroll to position [540, 0]
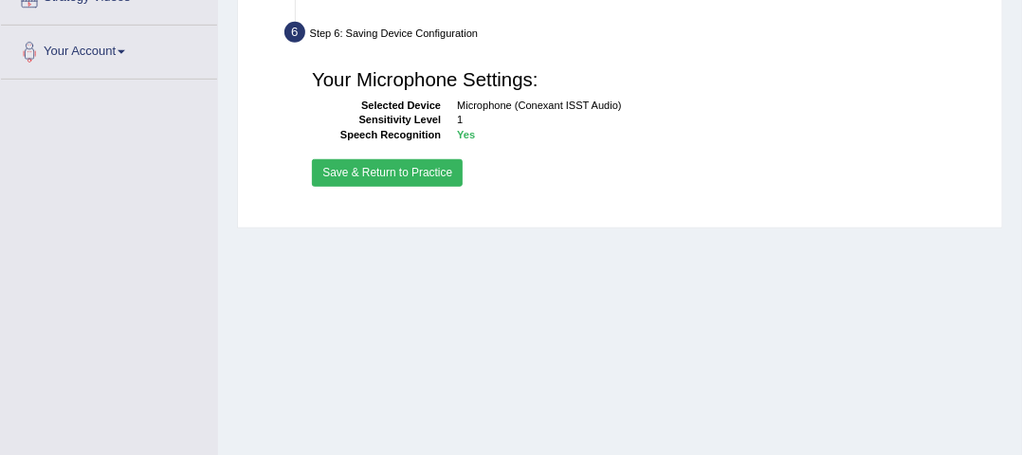
scroll to position [388, 0]
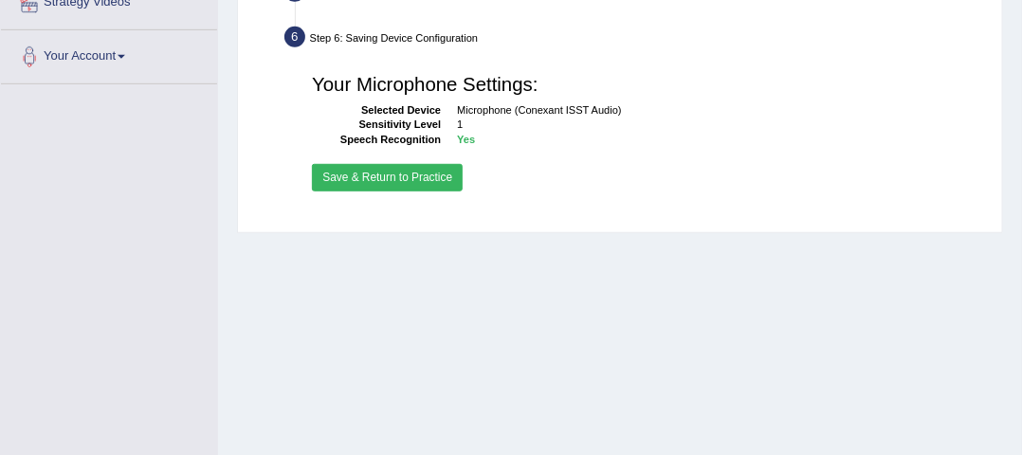
click at [392, 172] on button "Save & Return to Practice" at bounding box center [387, 177] width 151 height 27
click at [391, 174] on button "Save & Return to Practice" at bounding box center [387, 177] width 151 height 27
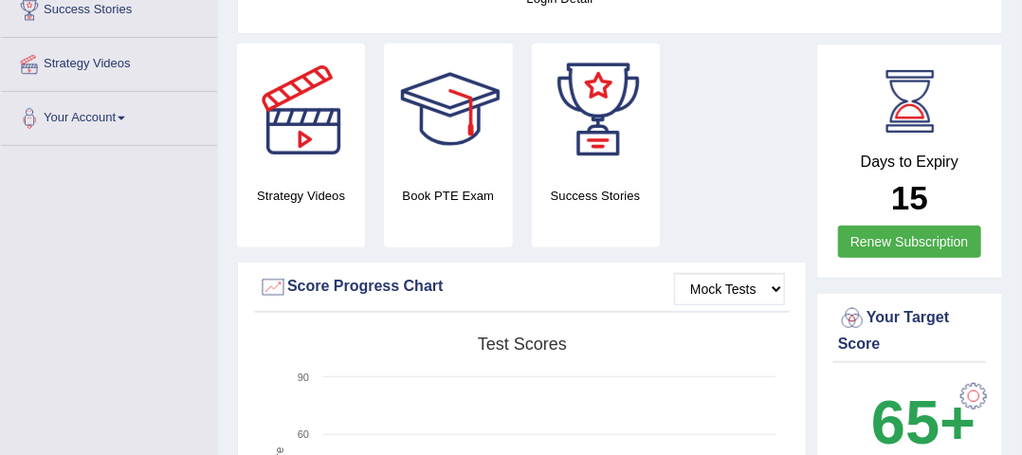
scroll to position [326, 0]
click at [734, 273] on select "Mock Tests" at bounding box center [729, 289] width 111 height 32
click at [675, 273] on select "Mock Tests" at bounding box center [729, 289] width 111 height 32
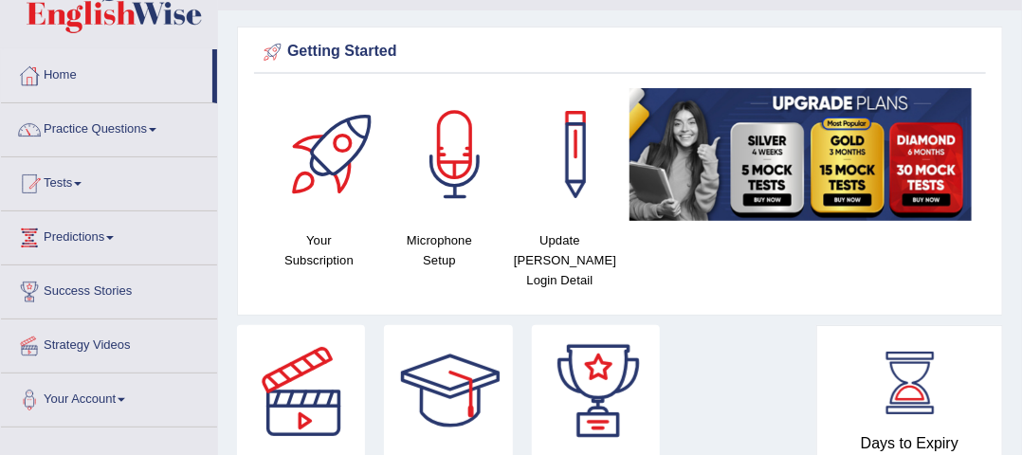
scroll to position [0, 0]
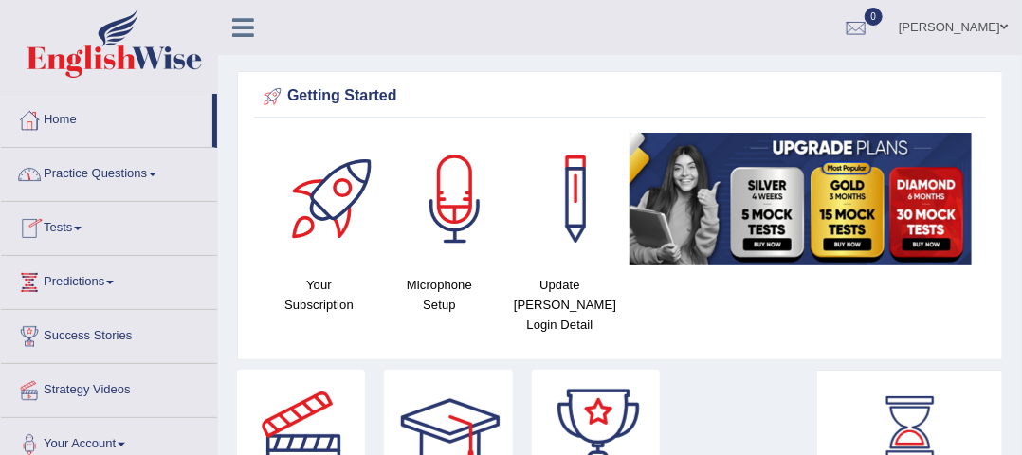
click at [95, 222] on link "Tests" at bounding box center [109, 225] width 216 height 47
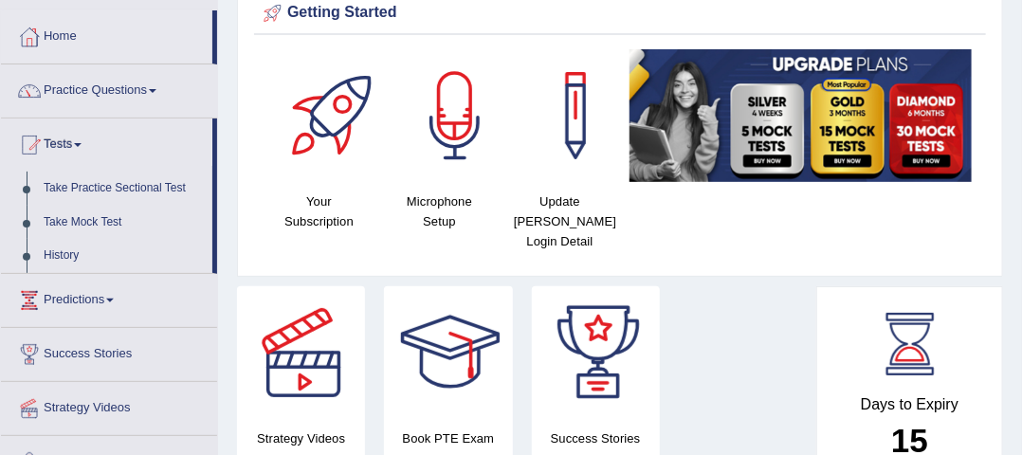
scroll to position [87, 0]
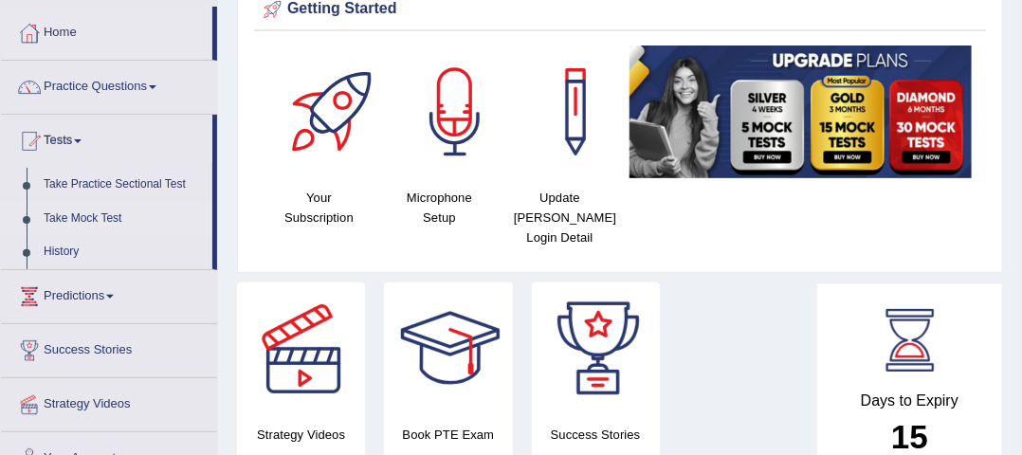
click at [95, 213] on link "Take Mock Test" at bounding box center [123, 219] width 177 height 34
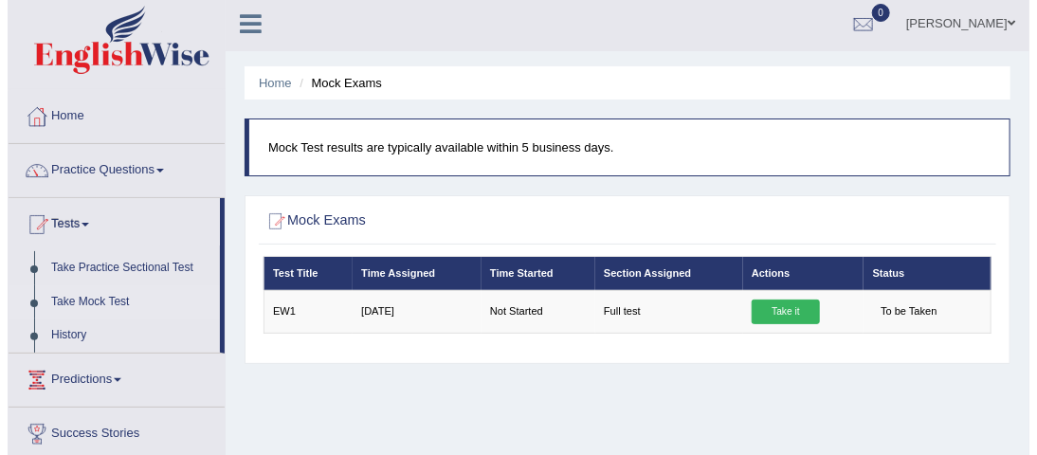
scroll to position [2, 0]
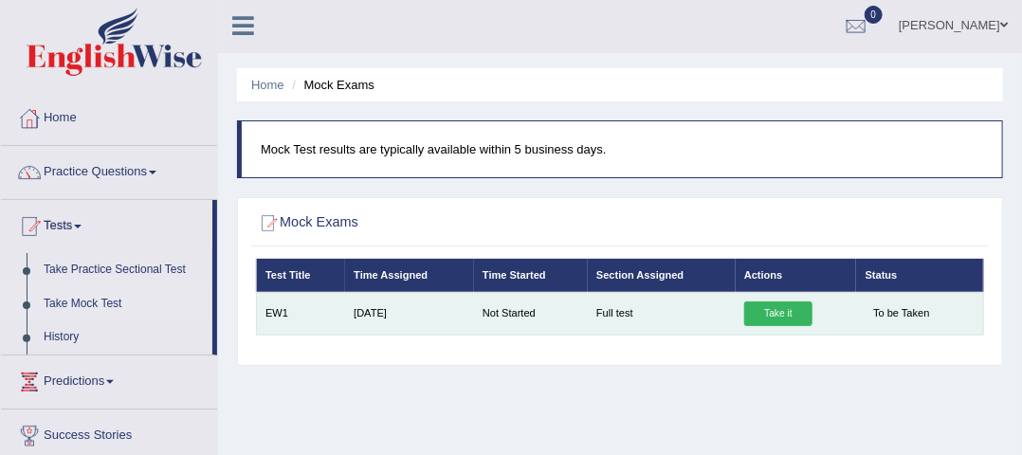
click at [900, 316] on span "To be Taken" at bounding box center [901, 313] width 72 height 25
click at [777, 311] on link "Take it" at bounding box center [778, 313] width 68 height 25
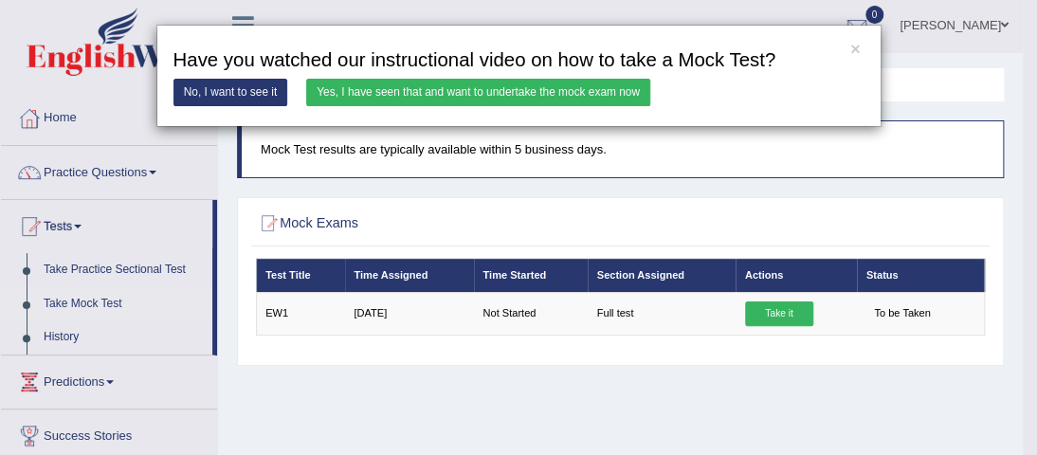
click at [423, 93] on link "Yes, I have seen that and want to undertake the mock exam now" at bounding box center [478, 92] width 344 height 27
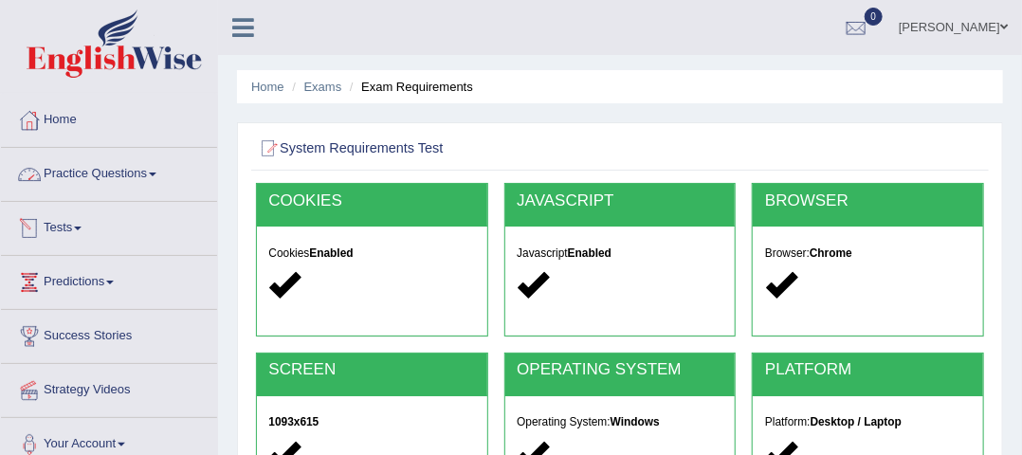
click at [98, 220] on link "Tests" at bounding box center [109, 225] width 216 height 47
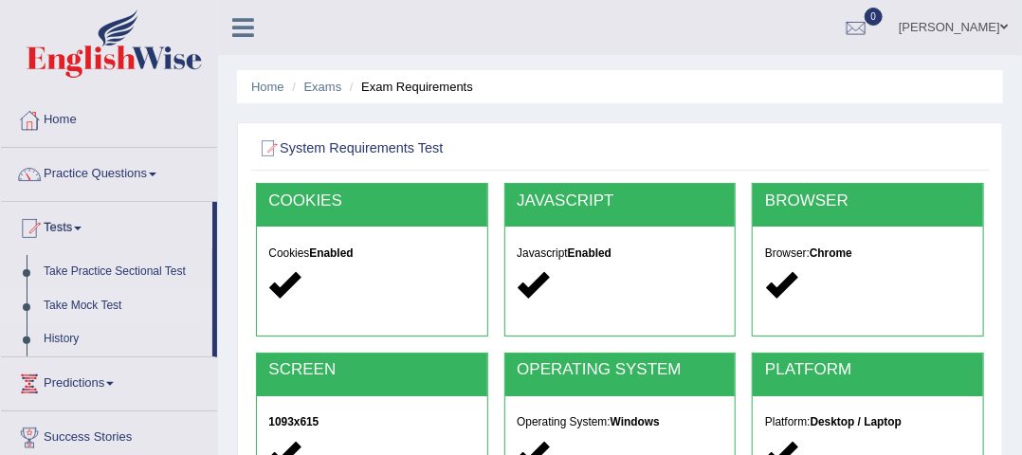
click at [99, 300] on link "Take Mock Test" at bounding box center [123, 306] width 177 height 34
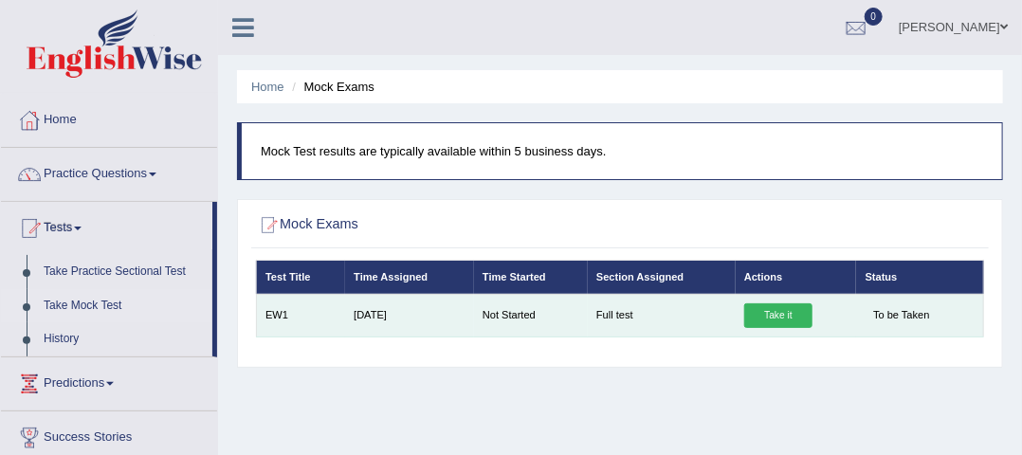
click at [621, 311] on td "Full test" at bounding box center [662, 315] width 148 height 43
click at [870, 309] on span "To be Taken" at bounding box center [901, 315] width 72 height 25
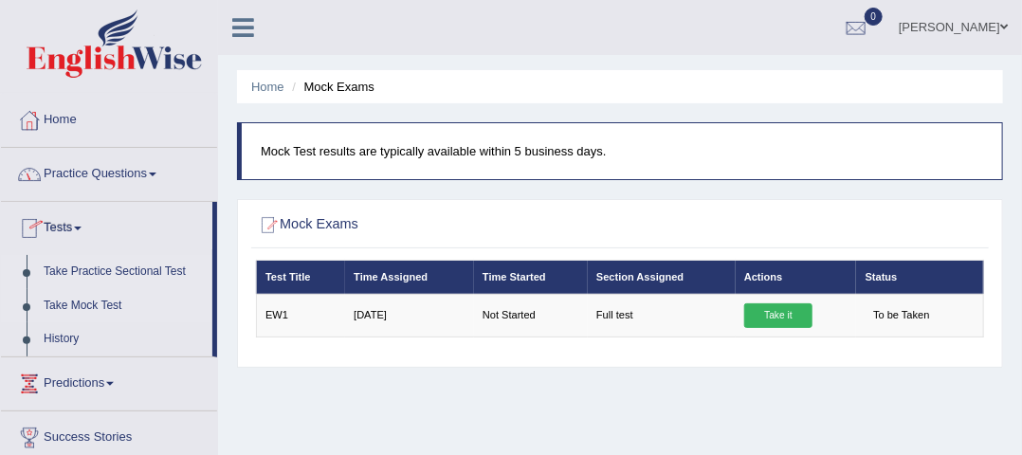
click at [181, 271] on link "Take Practice Sectional Test" at bounding box center [123, 272] width 177 height 34
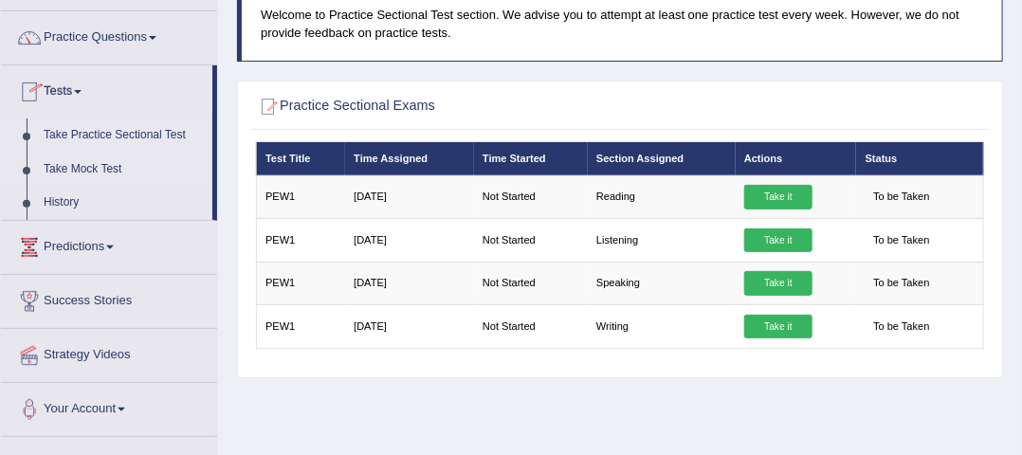
click at [90, 170] on link "Take Mock Test" at bounding box center [123, 170] width 177 height 34
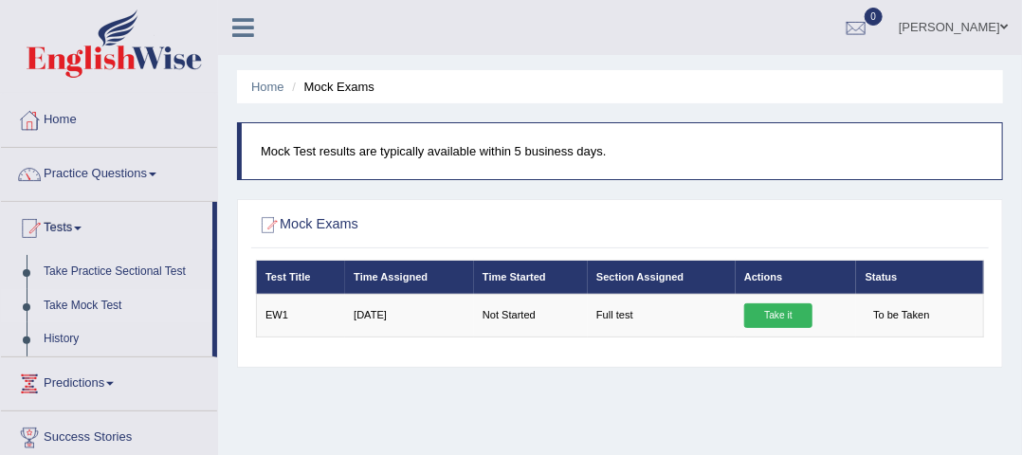
click at [762, 312] on link "Take it" at bounding box center [778, 315] width 68 height 25
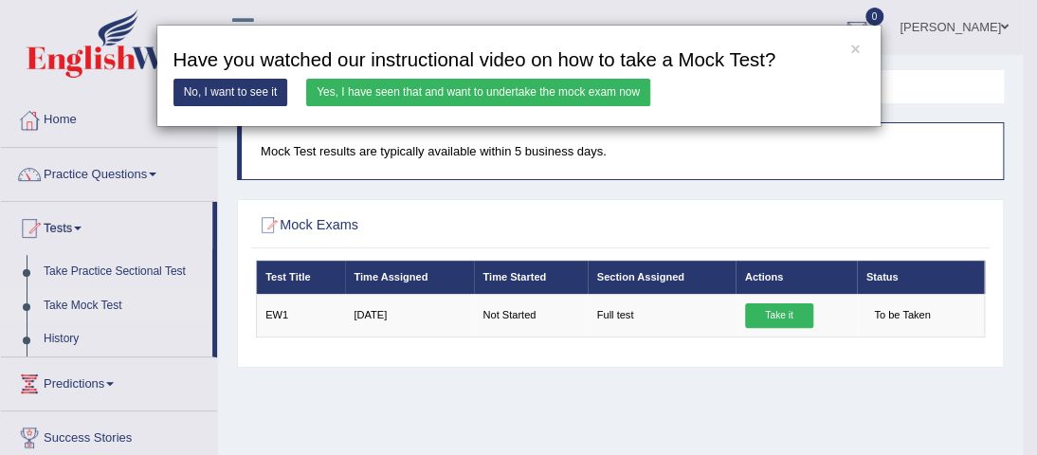
click at [235, 92] on link "No, I want to see it" at bounding box center [230, 92] width 115 height 27
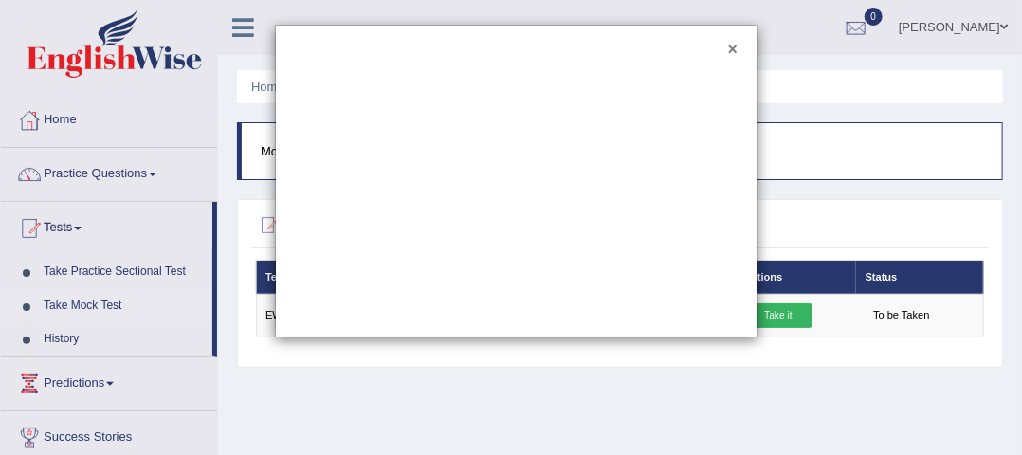
click at [732, 47] on button "×" at bounding box center [732, 50] width 9 height 17
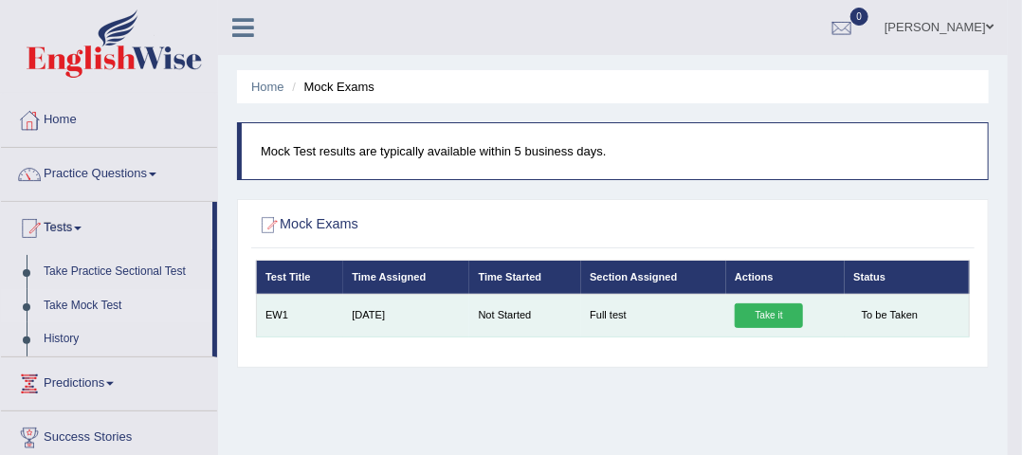
click at [767, 311] on link "Take it" at bounding box center [768, 315] width 68 height 25
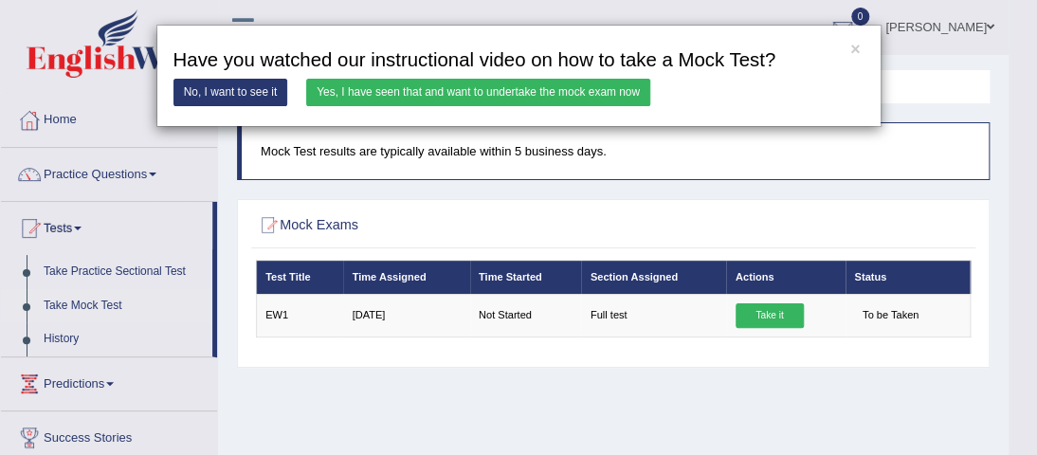
click at [424, 97] on link "Yes, I have seen that and want to undertake the mock exam now" at bounding box center [478, 92] width 344 height 27
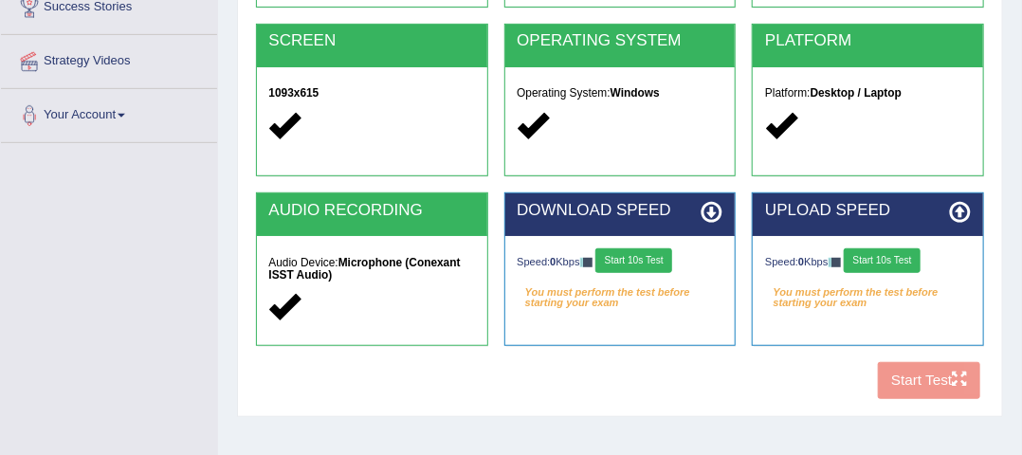
scroll to position [330, 0]
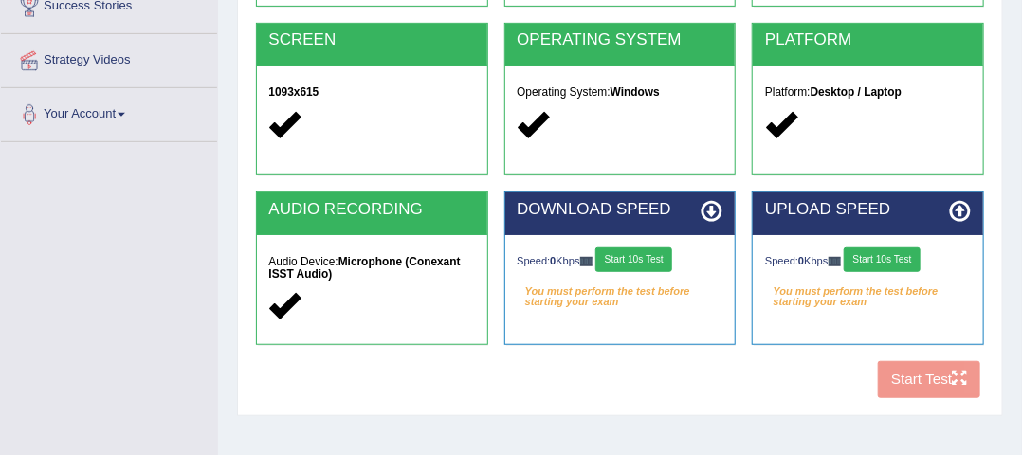
click at [663, 251] on button "Start 10s Test" at bounding box center [633, 259] width 77 height 25
click at [882, 256] on button "Start 10s Test" at bounding box center [881, 259] width 77 height 25
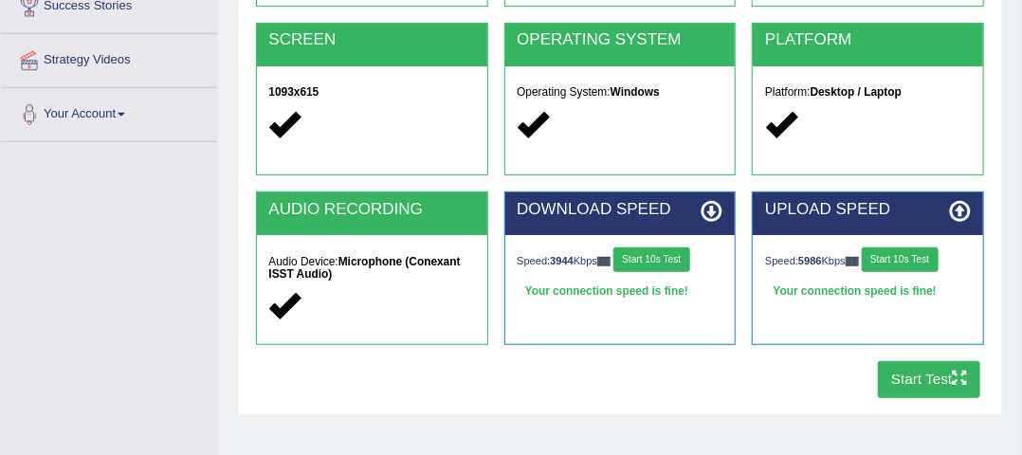
click at [920, 374] on button "Start Test" at bounding box center [928, 379] width 103 height 37
